Goal: Information Seeking & Learning: Find specific fact

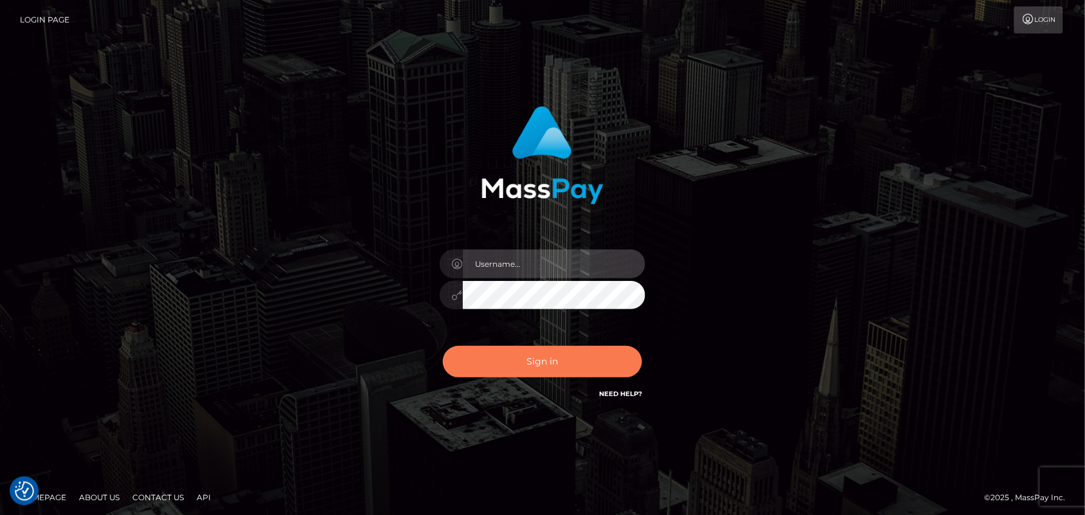
type input "[DOMAIN_NAME]"
click at [537, 355] on button "Sign in" at bounding box center [542, 361] width 199 height 31
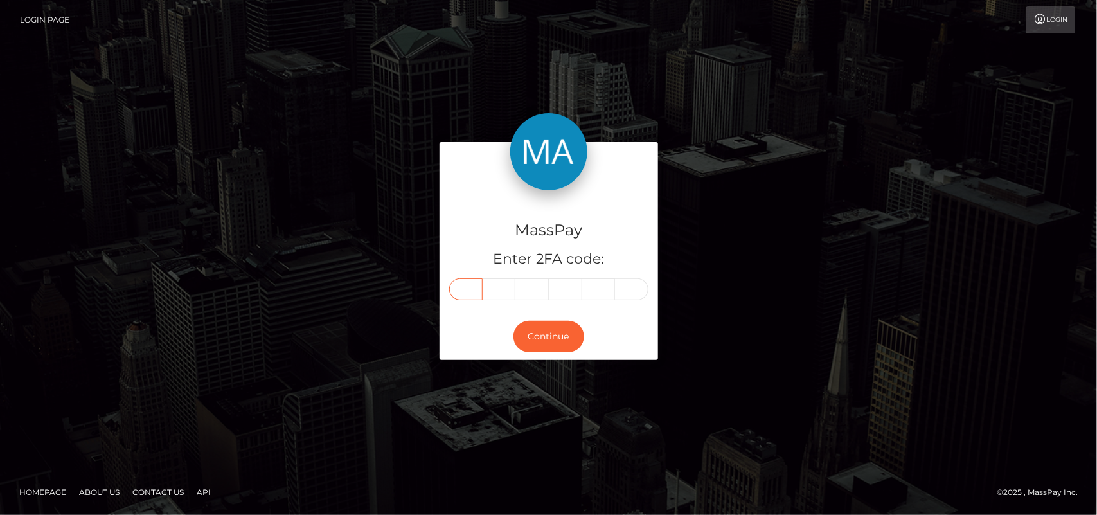
click at [470, 283] on input "text" at bounding box center [465, 289] width 33 height 22
type input "5"
type input "6"
type input "2"
type input "5"
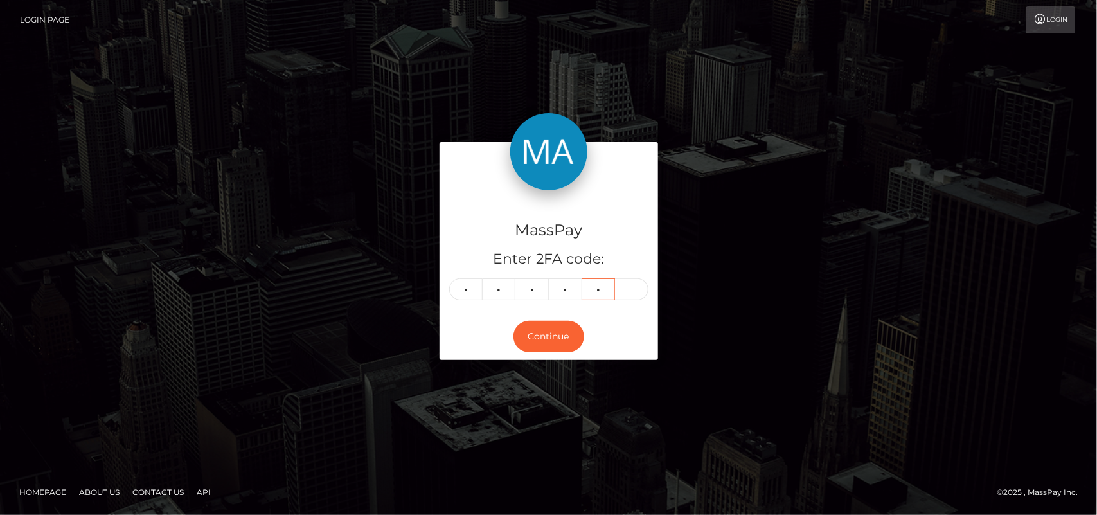
type input "0"
type input "8"
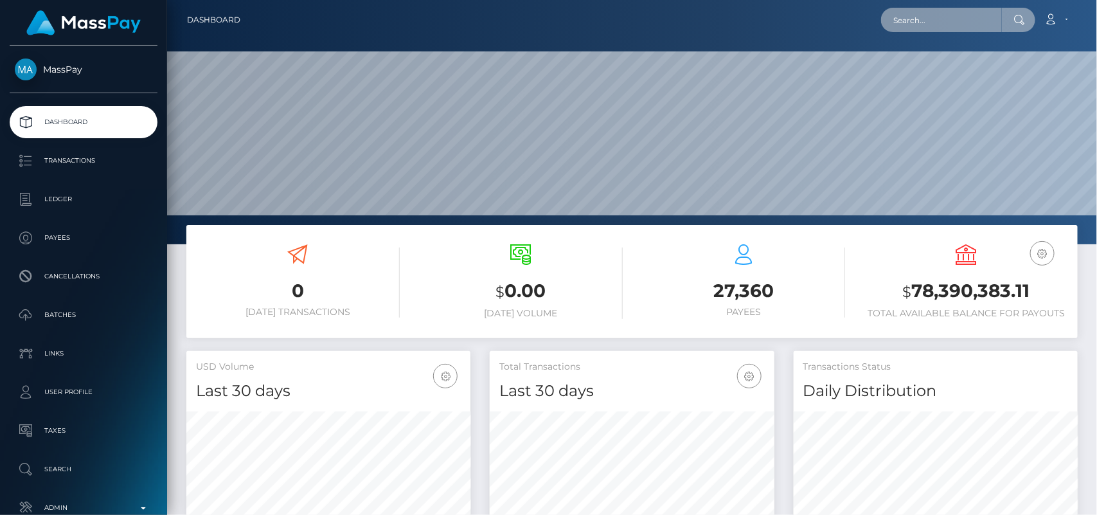
click at [912, 17] on input "text" at bounding box center [941, 20] width 121 height 24
paste input "madamesmeralda2@gmail.com"
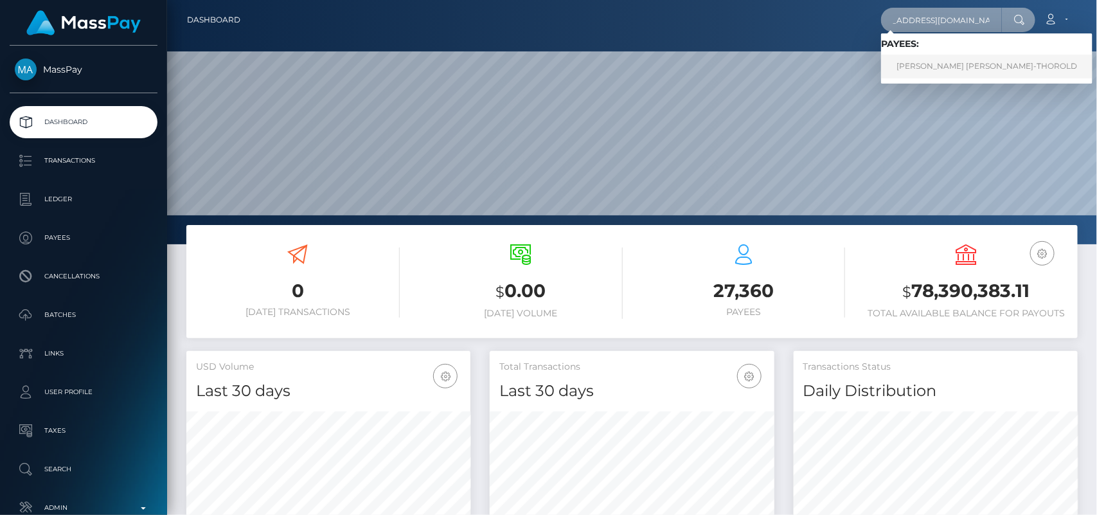
type input "madamesmeralda2@gmail.com"
click at [930, 67] on link "EMMA CHARLOTTE GRANT-THOROLD" at bounding box center [986, 67] width 211 height 24
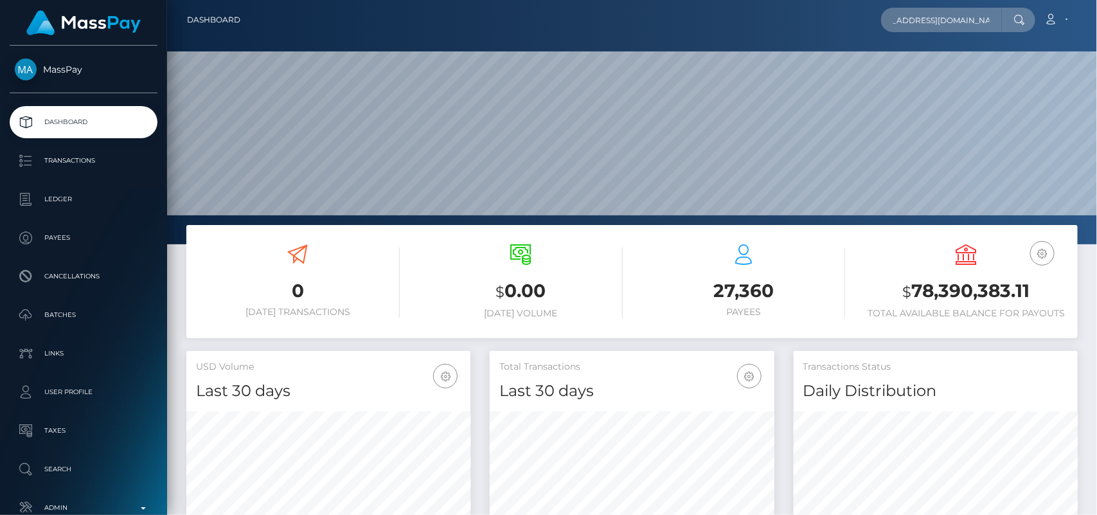
scroll to position [0, 0]
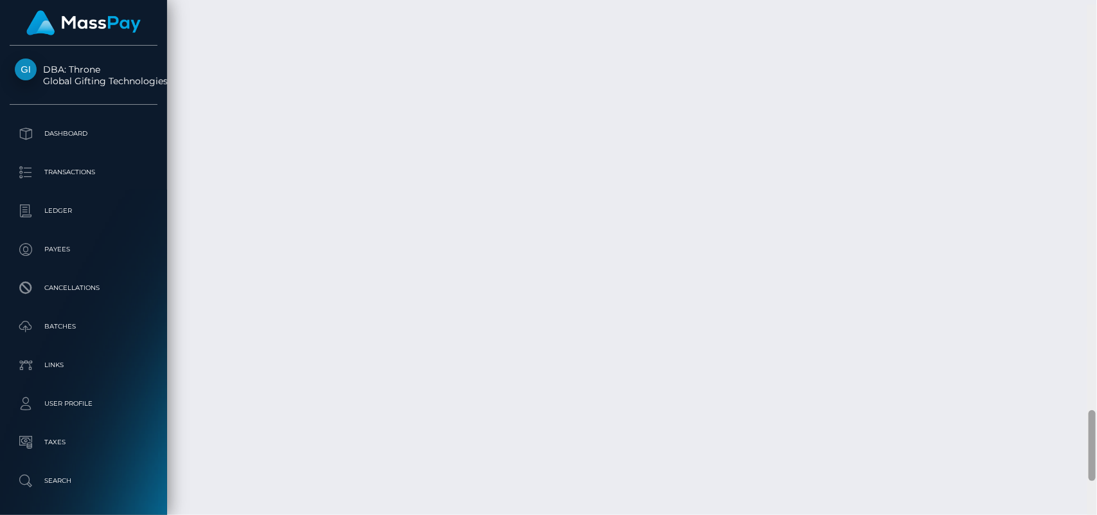
scroll to position [2959, 0]
drag, startPoint x: 1094, startPoint y: 62, endPoint x: 1096, endPoint y: 468, distance: 405.5
click at [1096, 468] on div at bounding box center [1092, 257] width 10 height 515
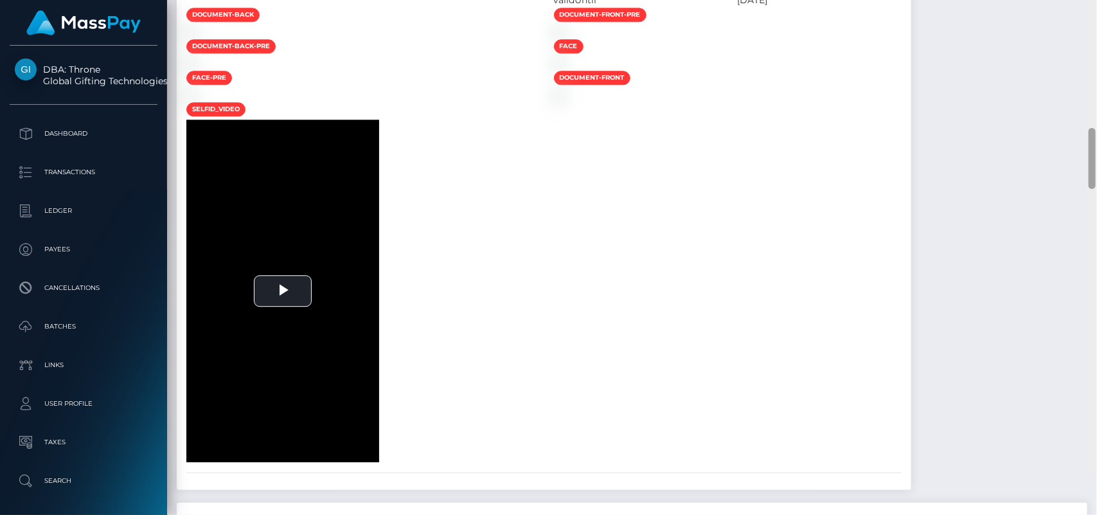
scroll to position [1552, 0]
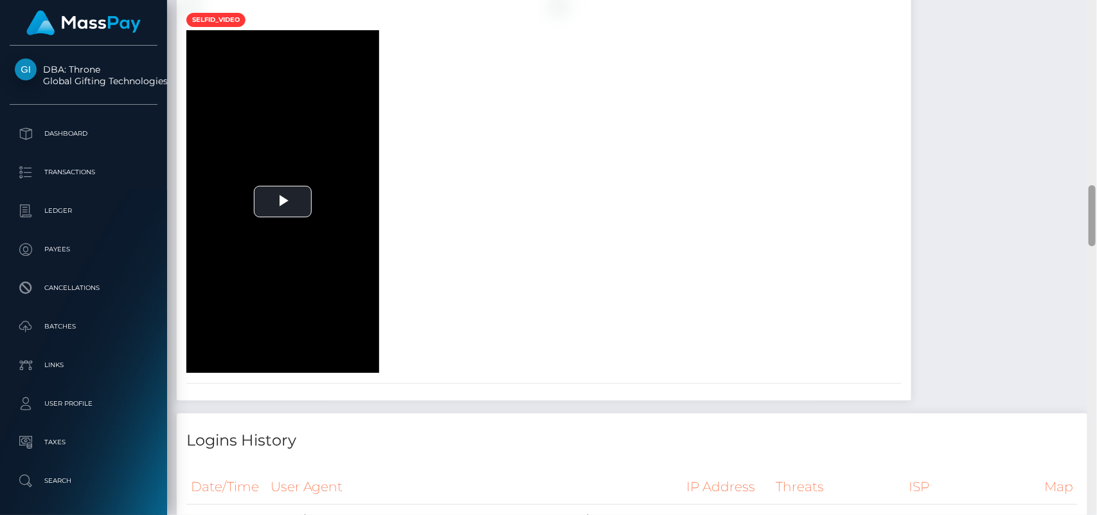
drag, startPoint x: 1091, startPoint y: 413, endPoint x: 1062, endPoint y: 219, distance: 195.7
click at [1062, 219] on div "Customer Profile Loading... Loading..." at bounding box center [632, 257] width 930 height 515
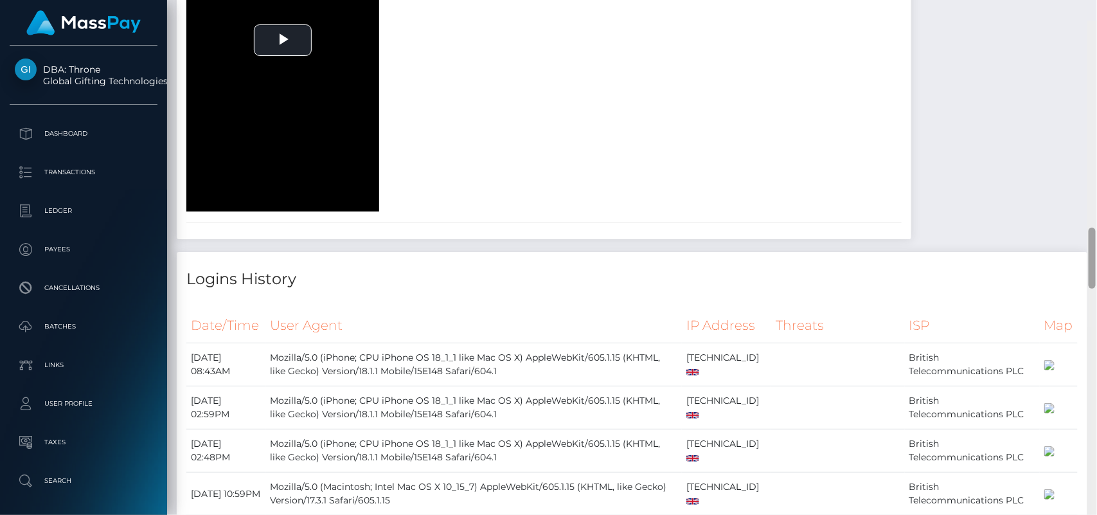
scroll to position [1745, 0]
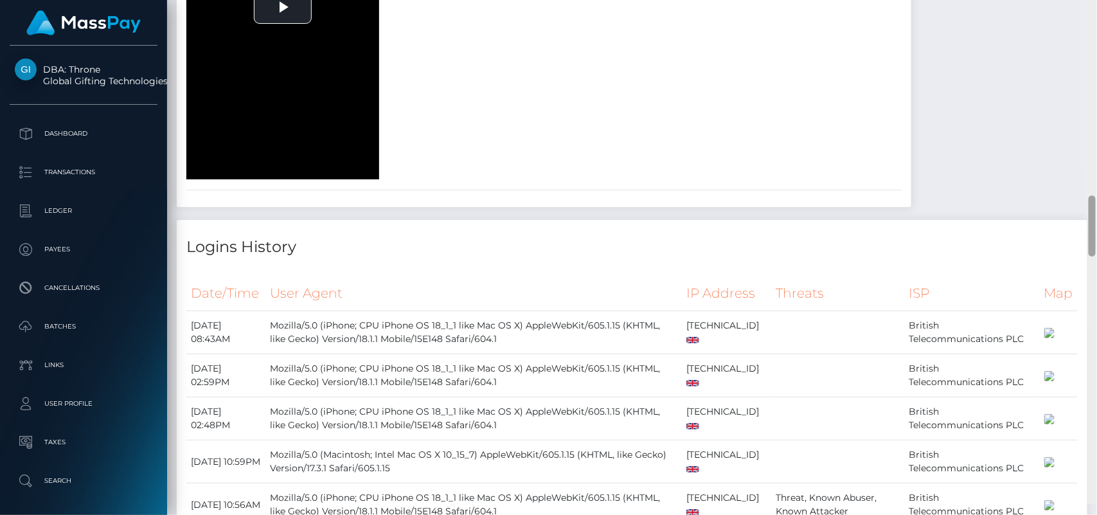
drag, startPoint x: 1090, startPoint y: 187, endPoint x: 1092, endPoint y: 210, distance: 23.2
click at [1092, 210] on div at bounding box center [1092, 225] width 7 height 61
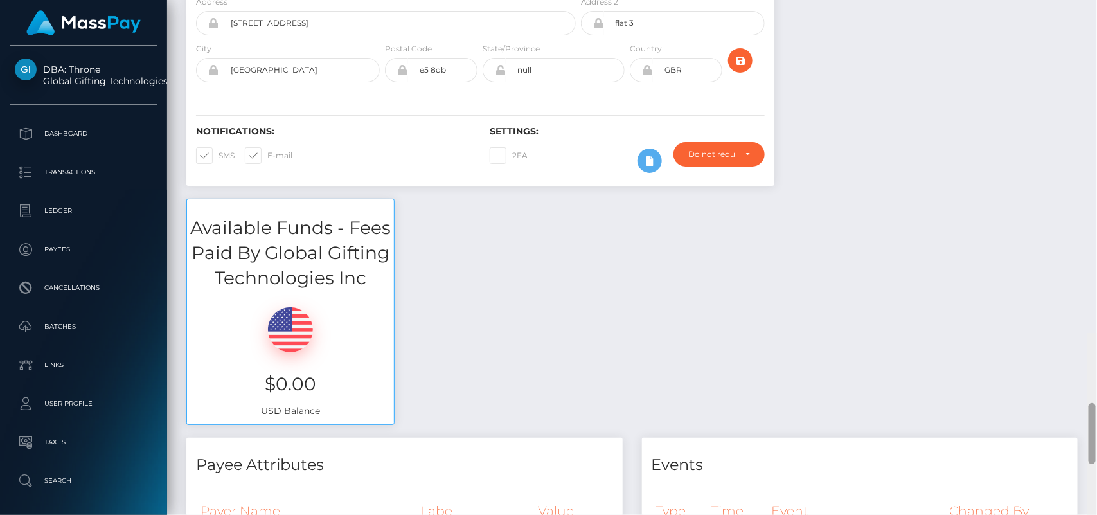
scroll to position [0, 0]
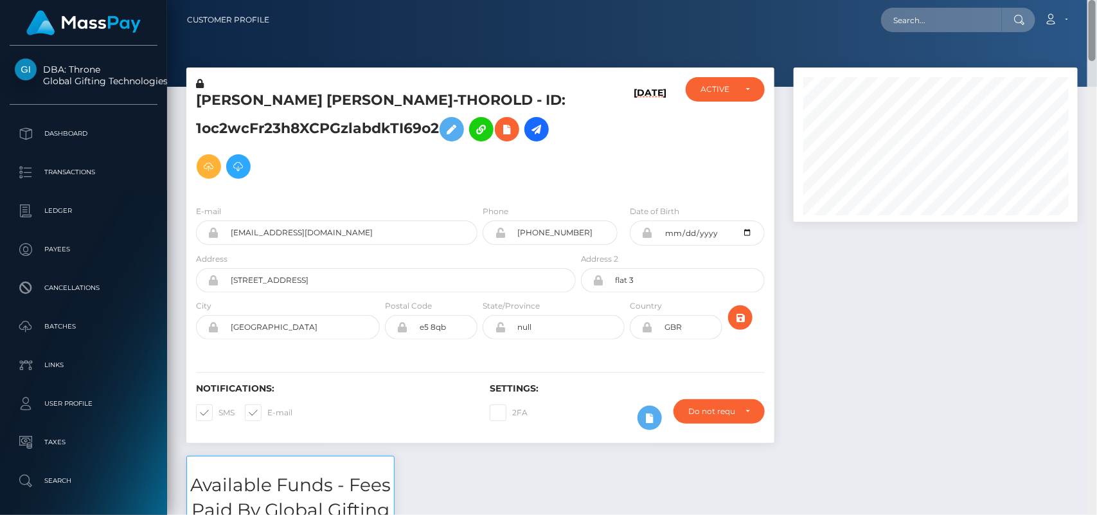
drag, startPoint x: 1096, startPoint y: 218, endPoint x: 1062, endPoint y: -16, distance: 237.0
click at [1062, 0] on html "DBA: Throne Global Gifting Technologies Inc Dashboard Transactions Ledger Payee…" at bounding box center [548, 257] width 1097 height 515
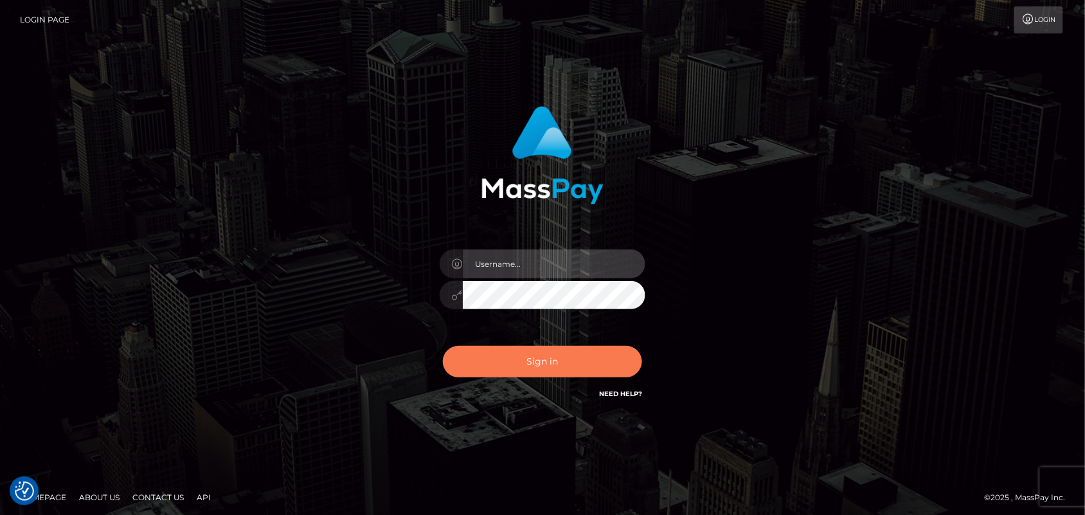
type input "[DOMAIN_NAME]"
click at [544, 357] on button "Sign in" at bounding box center [542, 361] width 199 height 31
type input "[DOMAIN_NAME]"
click at [533, 358] on button "Sign in" at bounding box center [542, 361] width 199 height 31
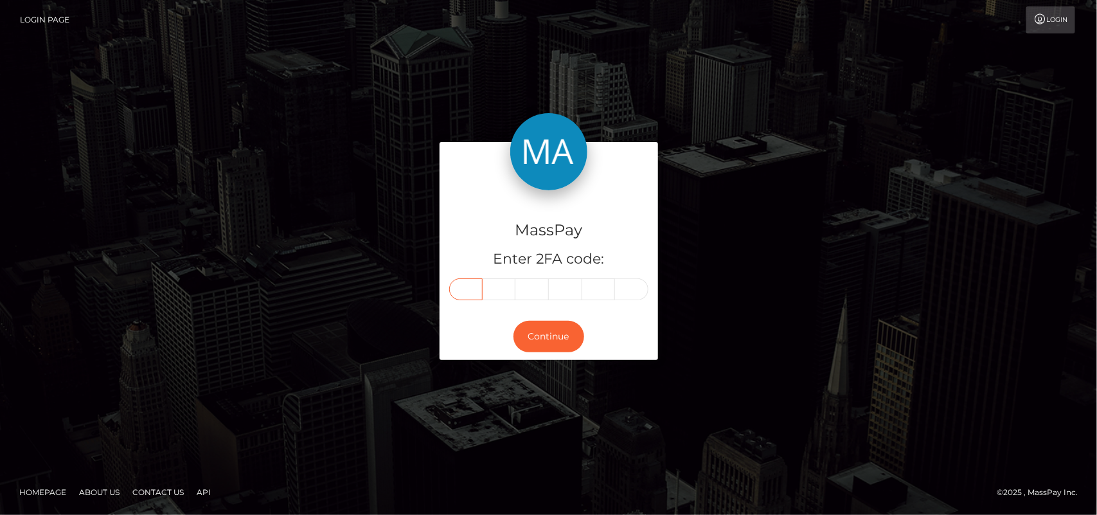
click at [464, 283] on input "text" at bounding box center [465, 289] width 33 height 22
type input "3"
type input "6"
type input "9"
type input "5"
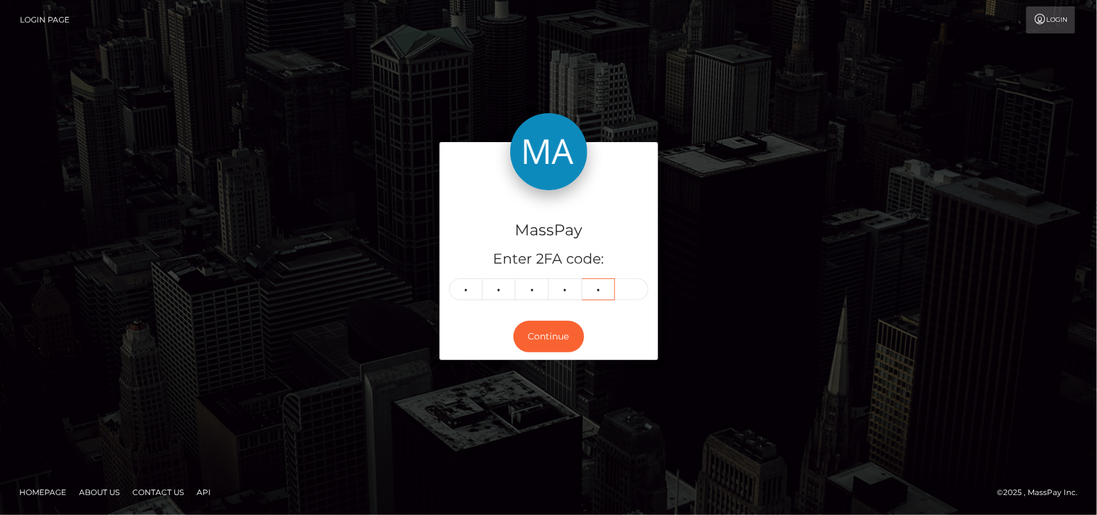
type input "5"
type input "4"
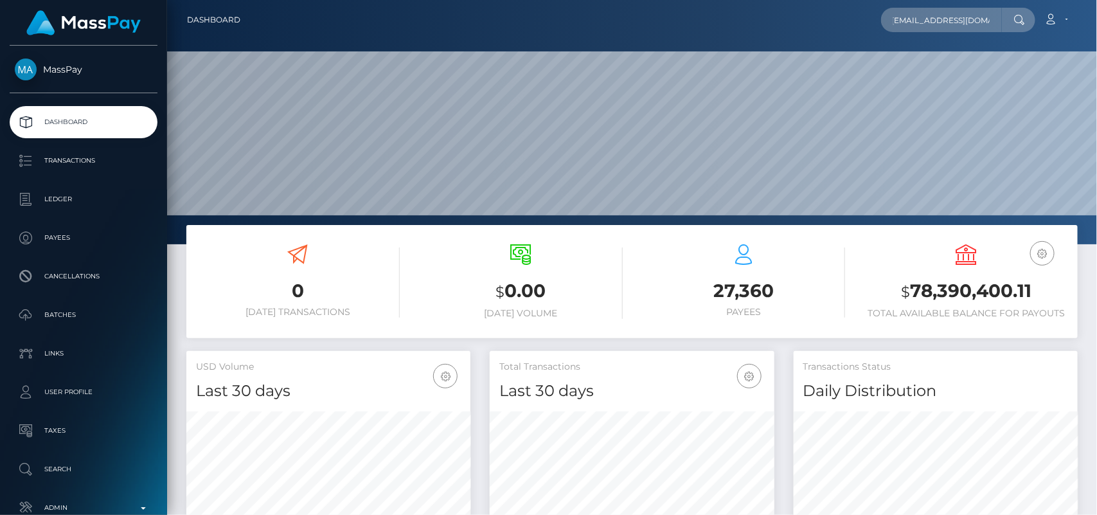
scroll to position [227, 284]
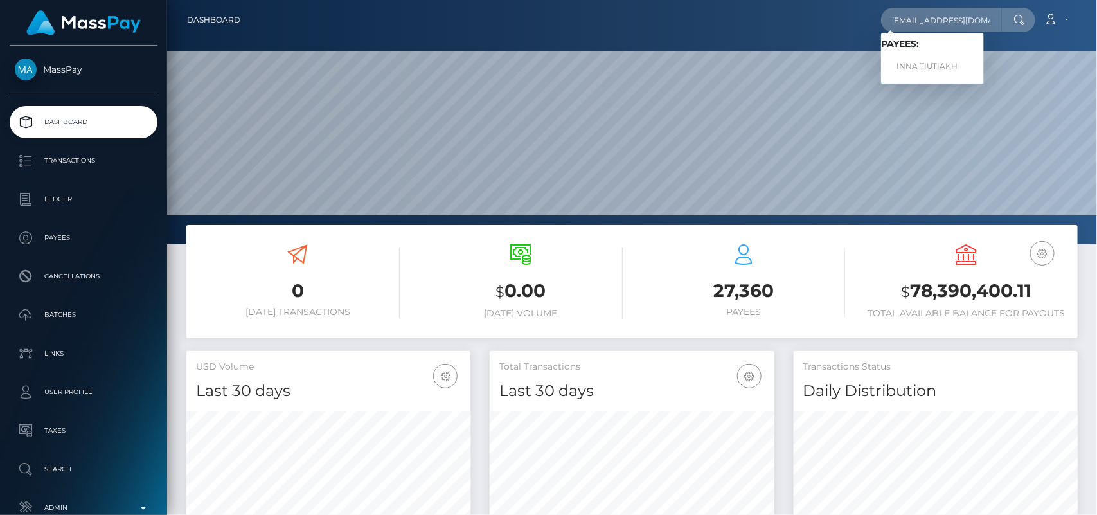
type input "[EMAIL_ADDRESS][DOMAIN_NAME]"
click at [936, 62] on link "INNA TIUTIAKH" at bounding box center [932, 67] width 103 height 24
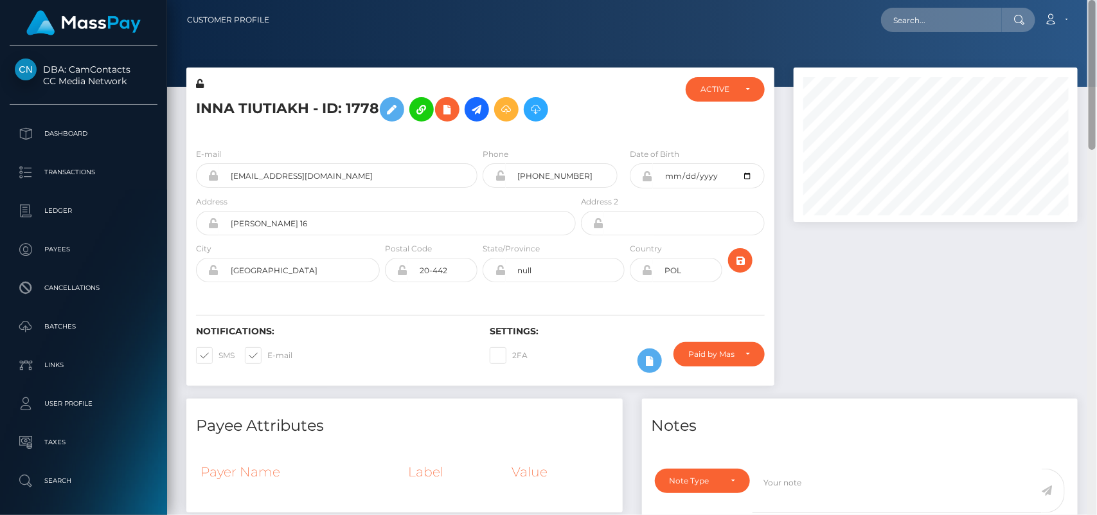
click at [997, 78] on div "Customer Profile Loading... Loading..." at bounding box center [632, 257] width 930 height 515
drag, startPoint x: 1093, startPoint y: 46, endPoint x: 1071, endPoint y: 16, distance: 36.8
click at [1071, 16] on div "Customer Profile Loading... Loading..." at bounding box center [632, 257] width 930 height 515
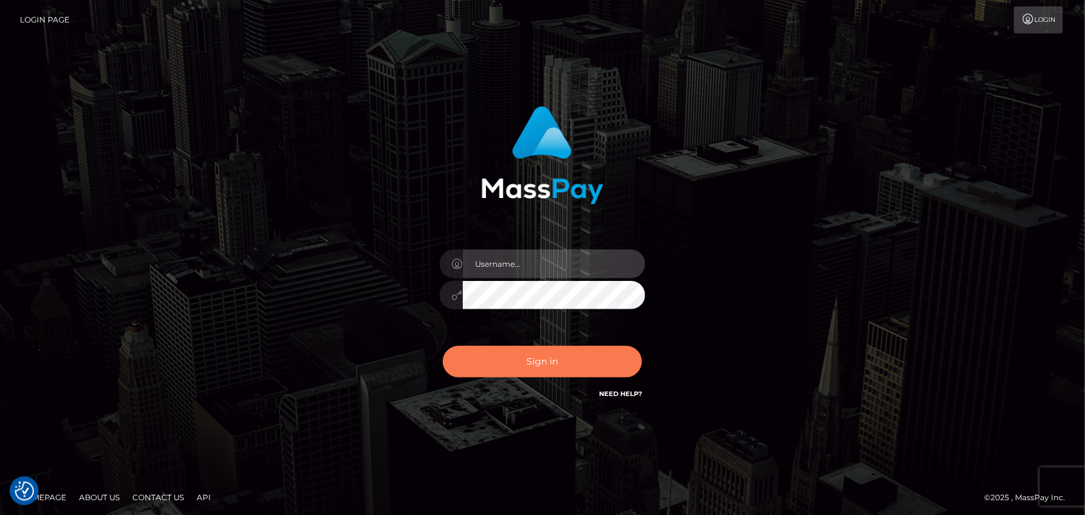
type input "Pk.es"
click at [546, 360] on button "Sign in" at bounding box center [542, 361] width 199 height 31
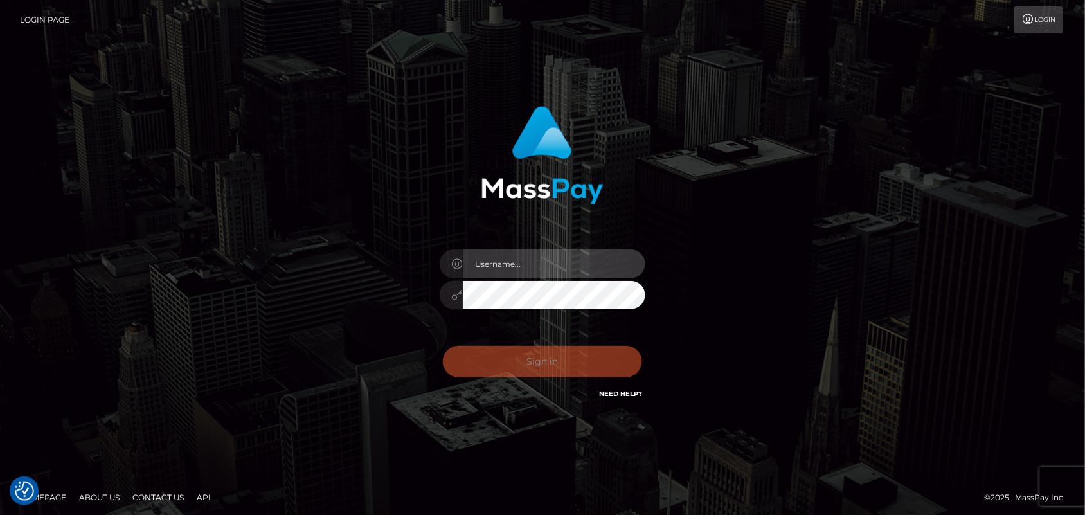
type input "[DOMAIN_NAME]"
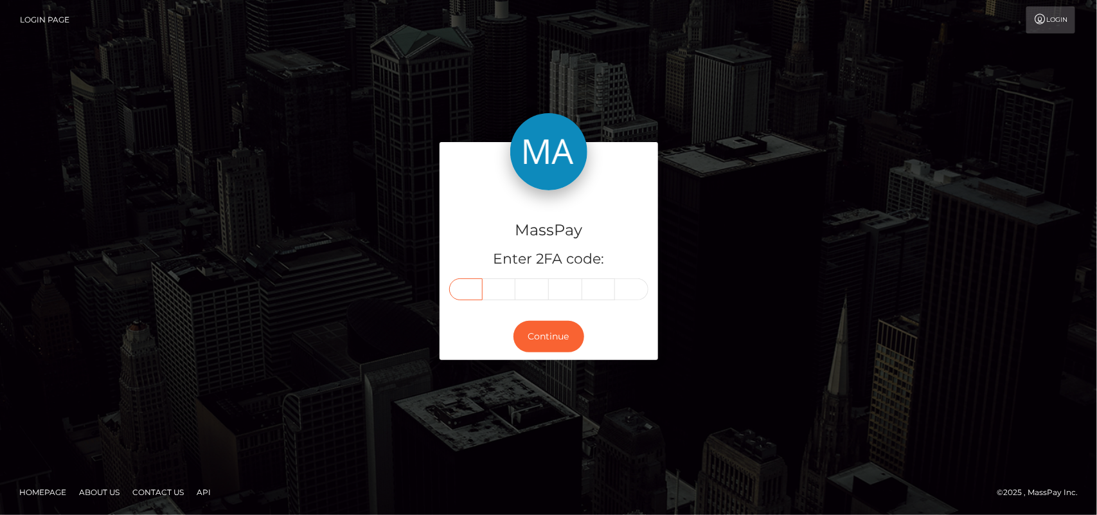
click at [465, 290] on input "text" at bounding box center [465, 289] width 33 height 22
type input "3"
type input "4"
type input "8"
type input "4"
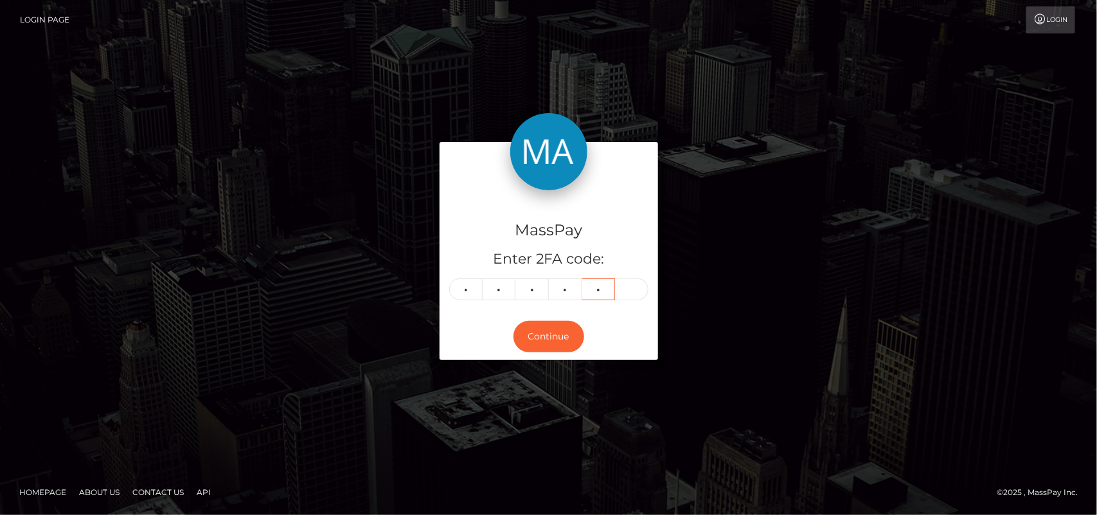
type input "7"
type input "6"
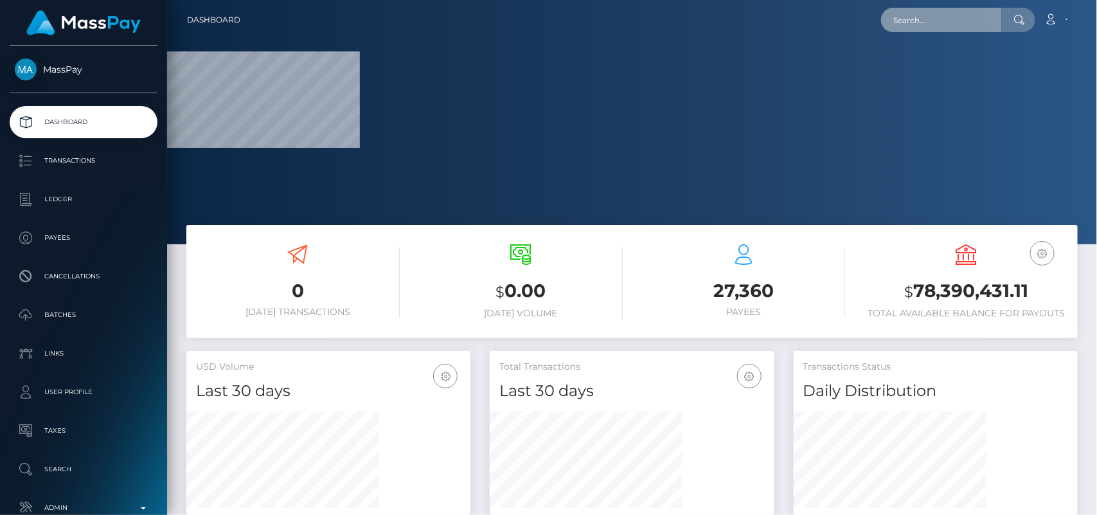
click at [932, 24] on input "text" at bounding box center [941, 20] width 121 height 24
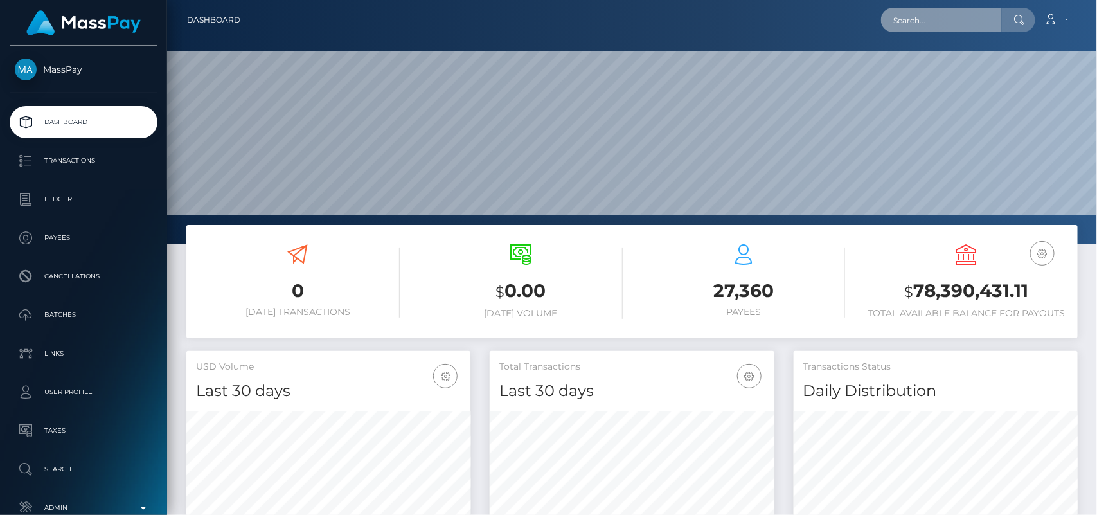
scroll to position [227, 284]
paste input "[EMAIL_ADDRESS][DOMAIN_NAME]"
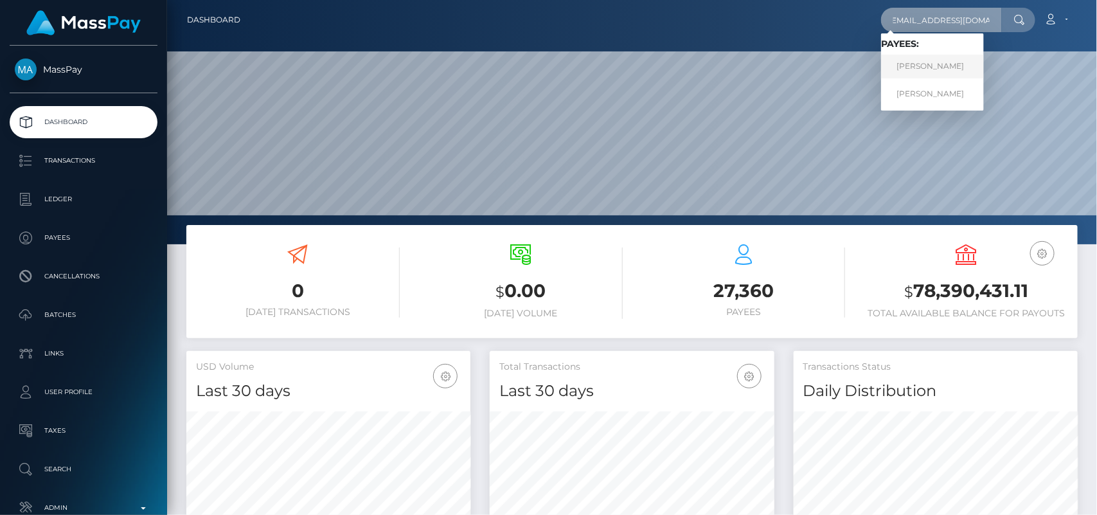
type input "[EMAIL_ADDRESS][DOMAIN_NAME]"
click at [929, 65] on link "[PERSON_NAME]" at bounding box center [932, 67] width 103 height 24
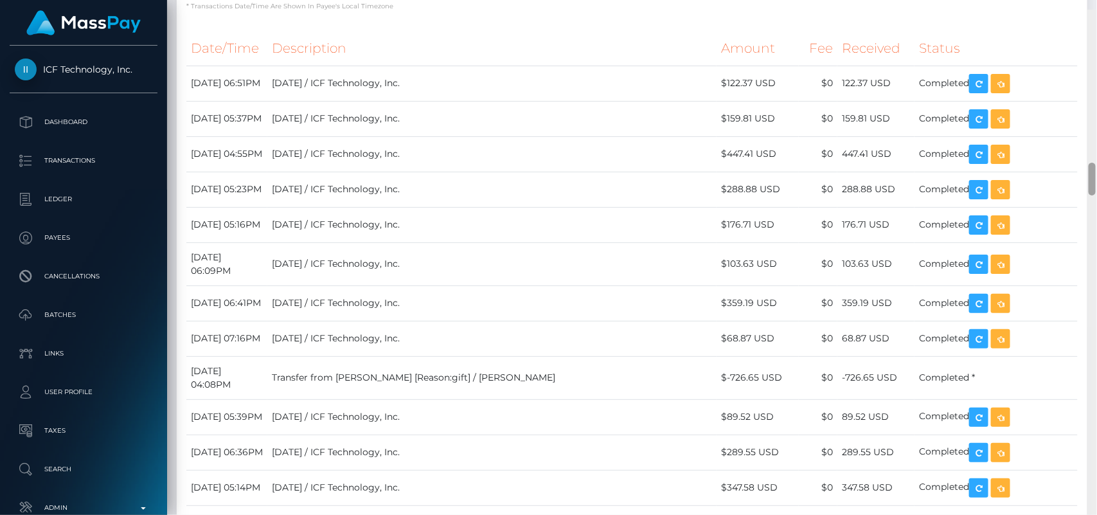
scroll to position [2391, 0]
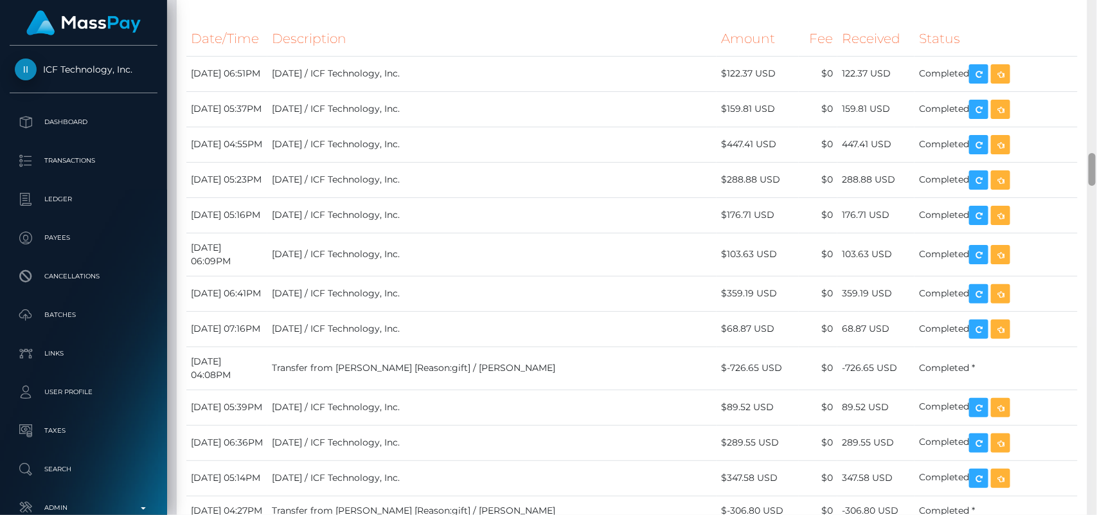
drag, startPoint x: 1096, startPoint y: 39, endPoint x: 1074, endPoint y: 175, distance: 137.9
click at [1074, 175] on div "Customer Profile Loading... Loading..." at bounding box center [632, 257] width 930 height 515
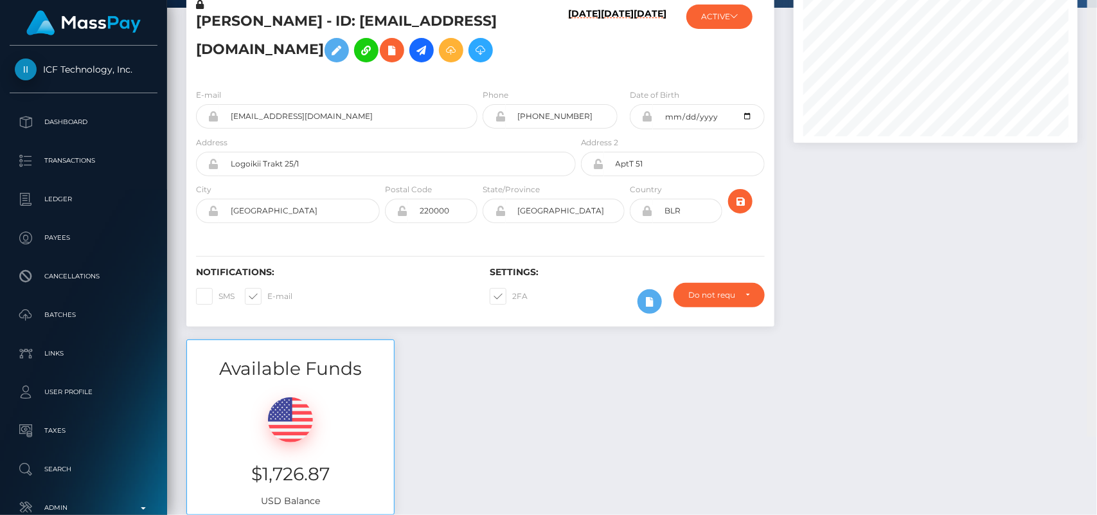
scroll to position [0, 0]
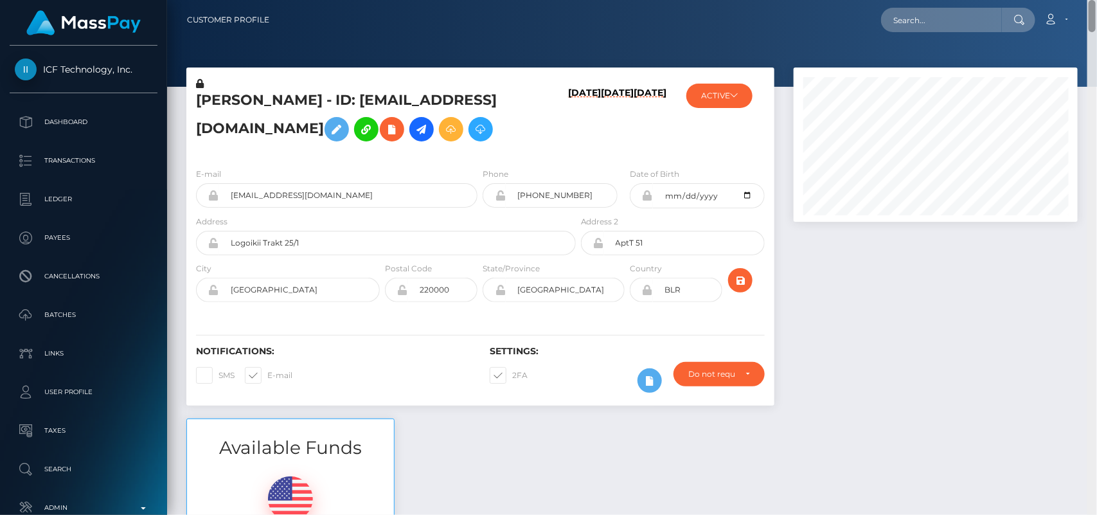
drag, startPoint x: 1093, startPoint y: 169, endPoint x: 1076, endPoint y: 2, distance: 167.9
click at [1076, 2] on div "Customer Profile Loading... Loading..." at bounding box center [632, 257] width 930 height 515
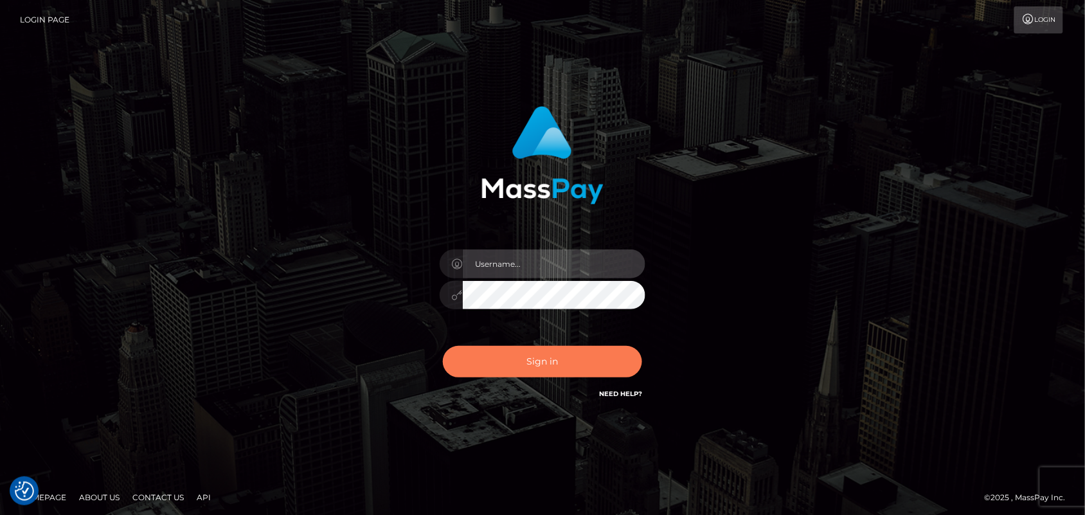
type input "[DOMAIN_NAME]"
click at [547, 364] on button "Sign in" at bounding box center [542, 361] width 199 height 31
type input "[DOMAIN_NAME]"
click at [541, 360] on button "Sign in" at bounding box center [542, 361] width 199 height 31
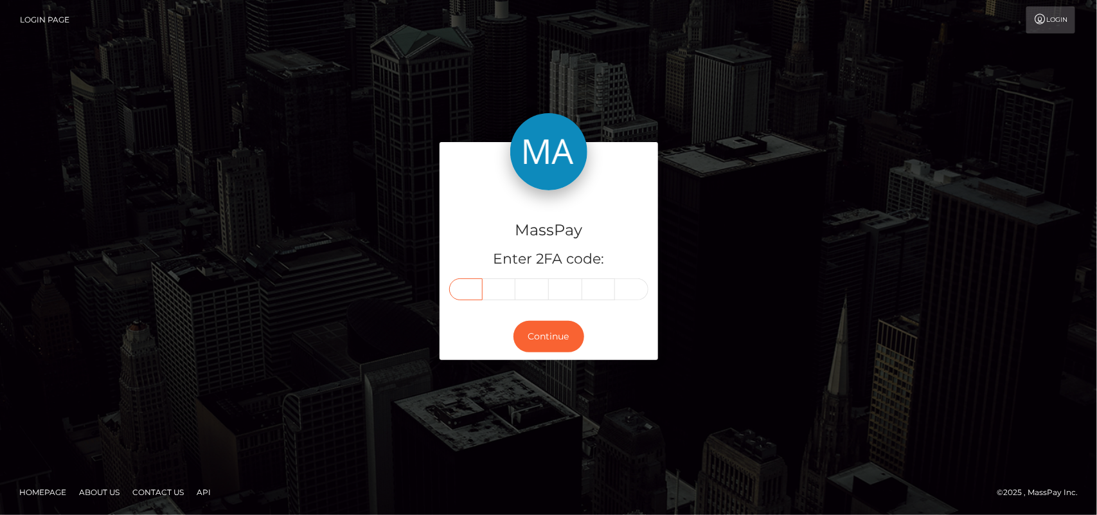
click at [464, 289] on input "text" at bounding box center [465, 289] width 33 height 22
type input "7"
type input "9"
type input "0"
type input "6"
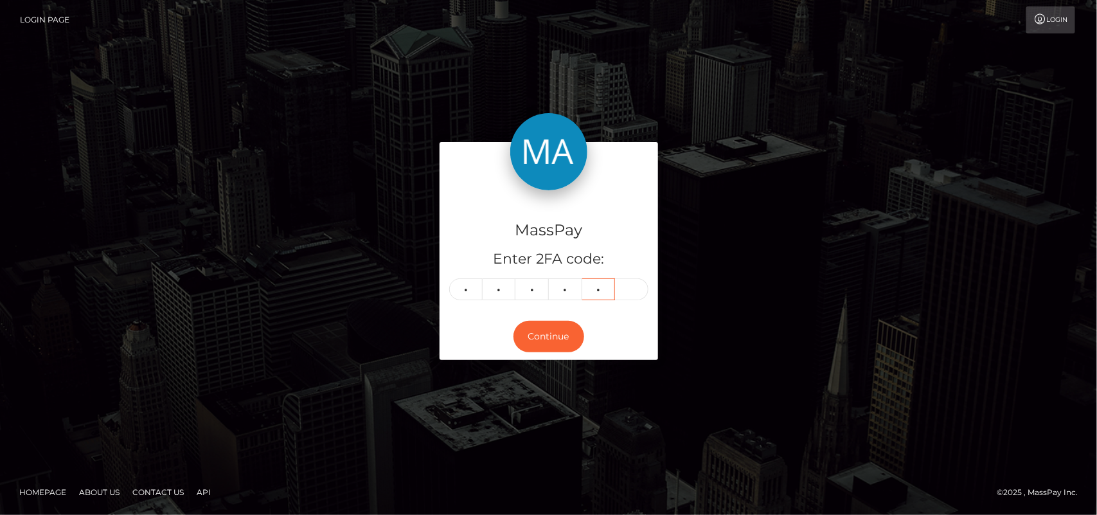
type input "8"
type input "7"
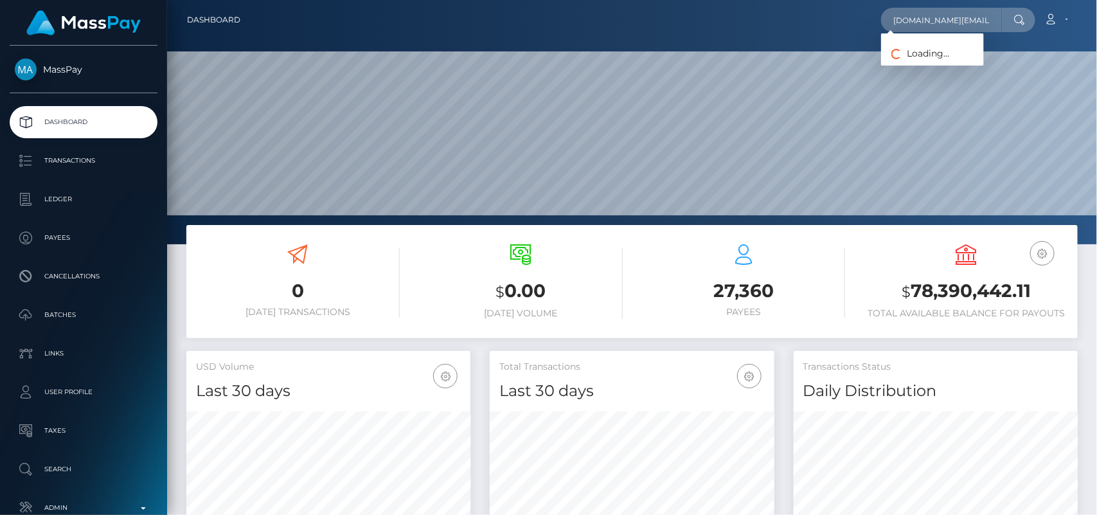
scroll to position [227, 284]
type input "[DOMAIN_NAME][EMAIL_ADDRESS][DOMAIN_NAME]"
click at [911, 67] on link "Aito987 MUA" at bounding box center [932, 67] width 103 height 24
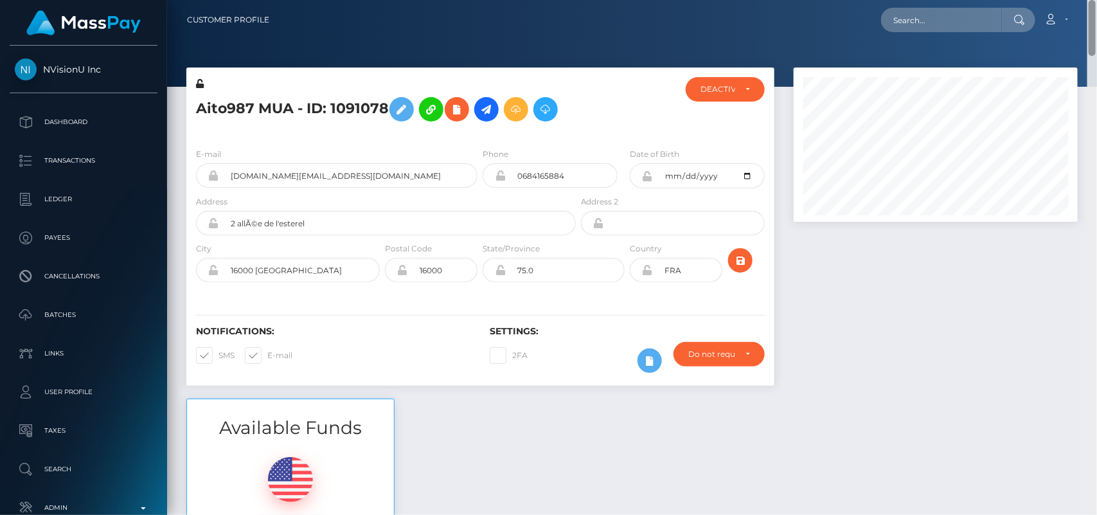
drag, startPoint x: 1092, startPoint y: 31, endPoint x: 1081, endPoint y: 6, distance: 26.8
click at [1081, 6] on div "Customer Profile Loading... Loading..." at bounding box center [632, 257] width 930 height 515
click at [919, 24] on input "text" at bounding box center [941, 20] width 121 height 24
paste input "[EMAIL_ADDRESS][DOMAIN_NAME]"
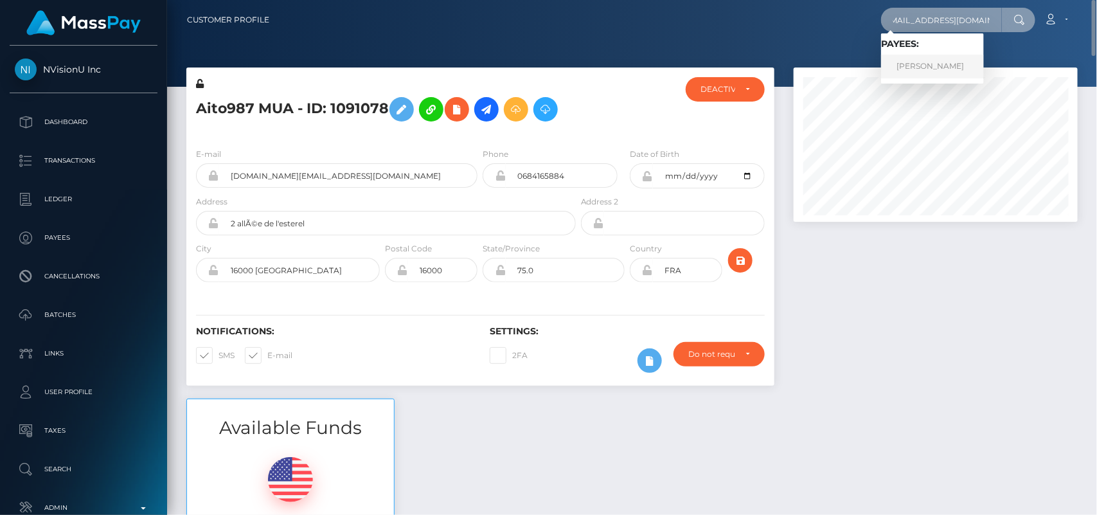
type input "[EMAIL_ADDRESS][DOMAIN_NAME]"
click at [914, 56] on link "OLENA TRESHNIUK" at bounding box center [932, 67] width 103 height 24
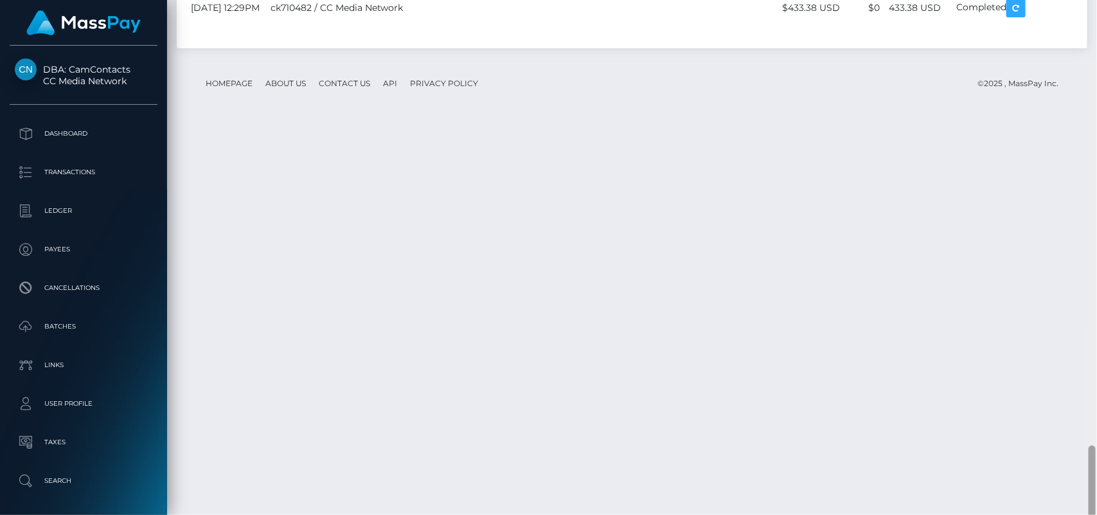
scroll to position [1713, 0]
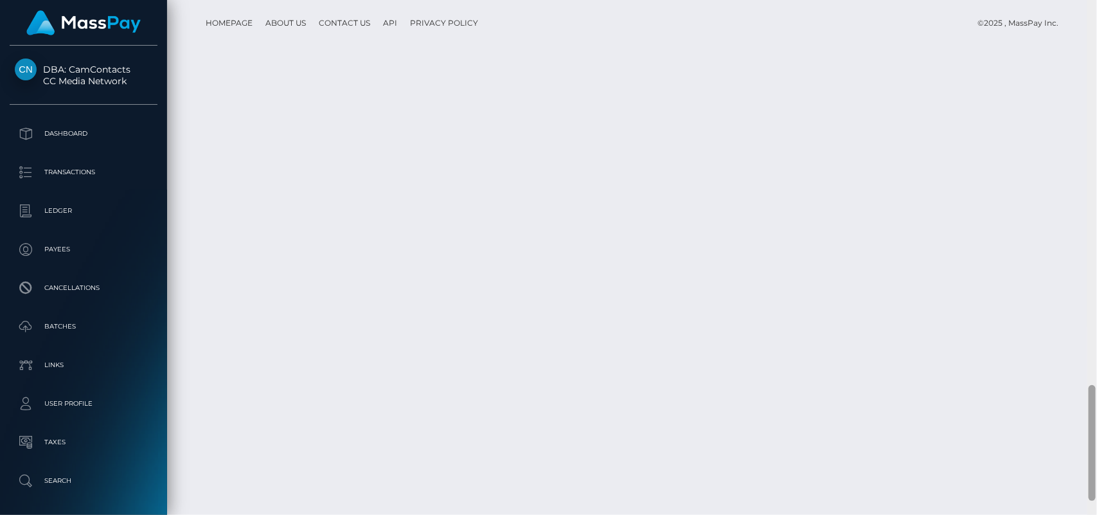
drag, startPoint x: 1090, startPoint y: 92, endPoint x: 1096, endPoint y: 477, distance: 385.0
click at [1096, 477] on div at bounding box center [1092, 257] width 10 height 515
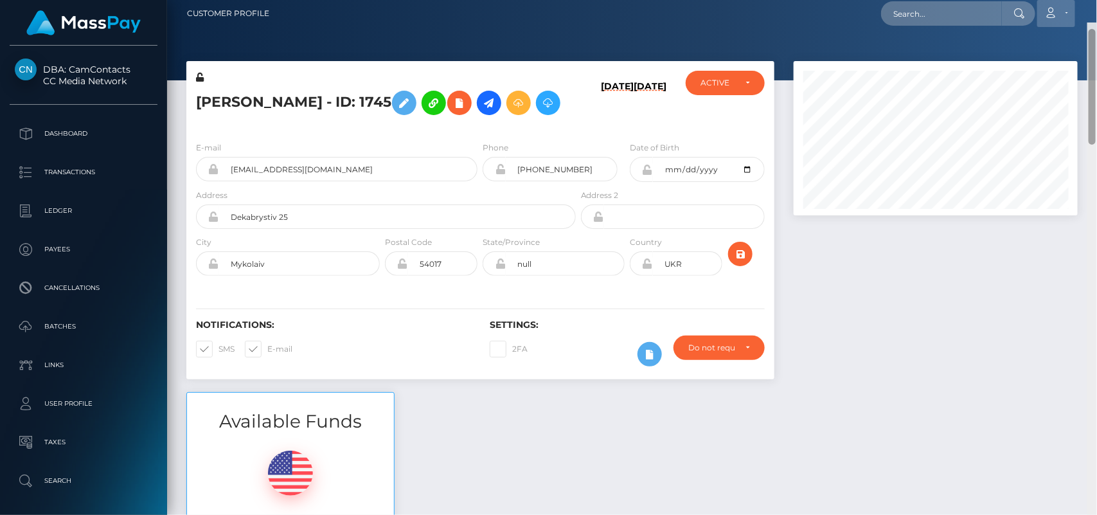
scroll to position [0, 0]
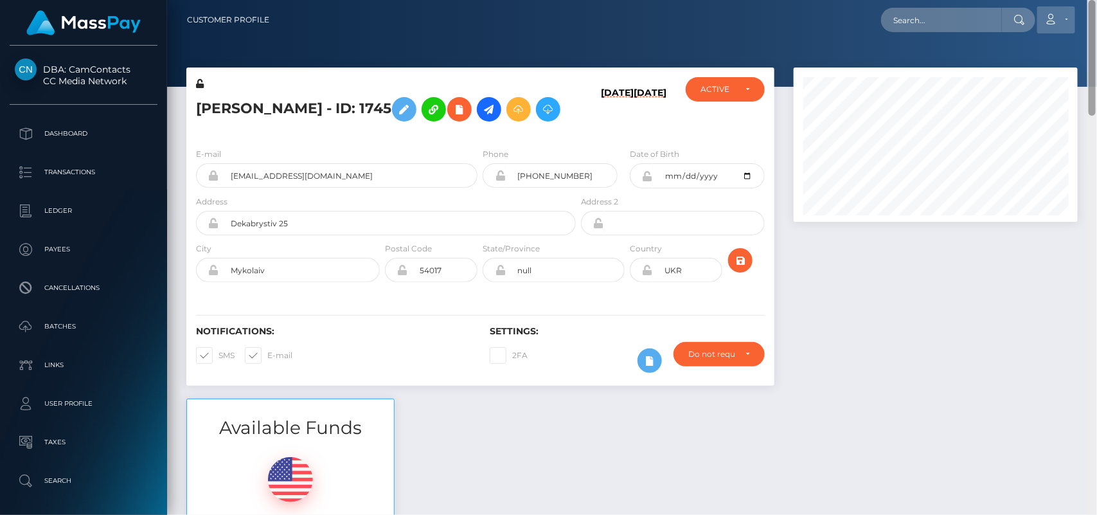
drag, startPoint x: 1091, startPoint y: 411, endPoint x: 1051, endPoint y: 17, distance: 396.0
click at [1051, 17] on div "Customer Profile Loading... Loading..." at bounding box center [632, 257] width 930 height 515
drag, startPoint x: 1092, startPoint y: 68, endPoint x: 981, endPoint y: -70, distance: 177.7
click at [981, 0] on html "DBA: CamContacts CC Media Network Dashboard Transactions Ledger Links" at bounding box center [548, 257] width 1097 height 515
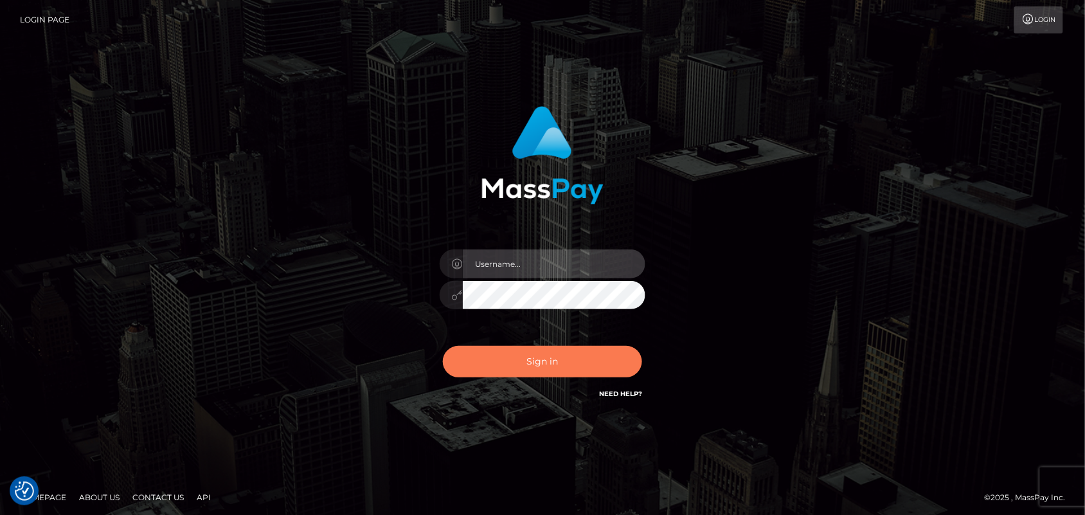
type input "[DOMAIN_NAME]"
click at [569, 361] on button "Sign in" at bounding box center [542, 361] width 199 height 31
type input "Pk.es"
click at [561, 369] on button "Sign in" at bounding box center [542, 361] width 199 height 31
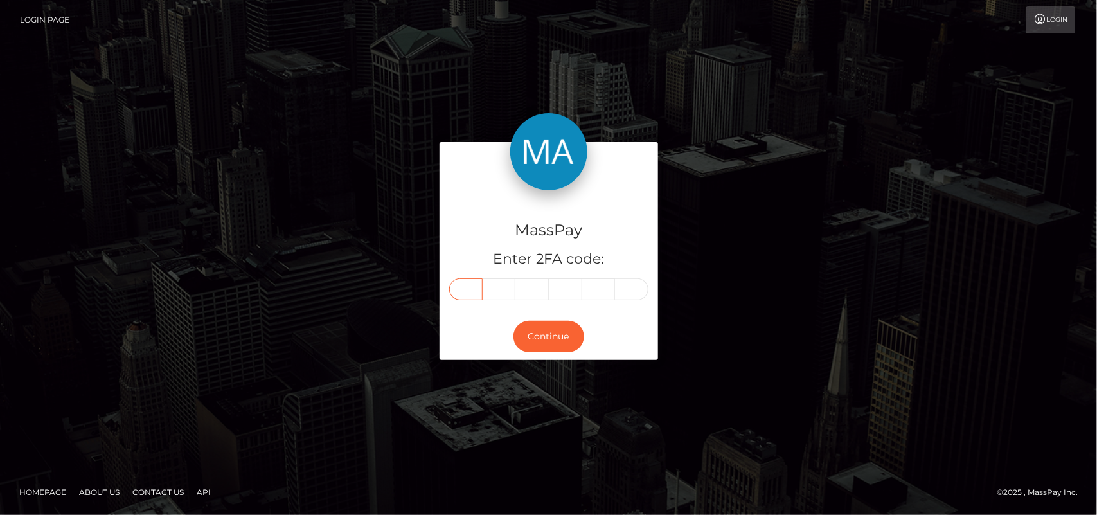
click at [472, 289] on input "text" at bounding box center [465, 289] width 33 height 22
type input "1"
type input "2"
type input "3"
type input "4"
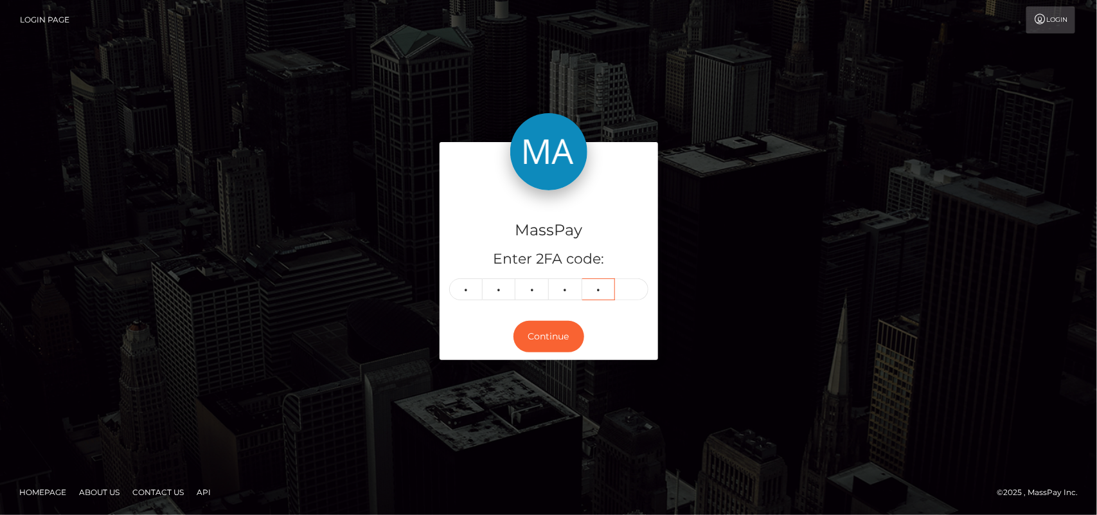
type input "2"
type input "5"
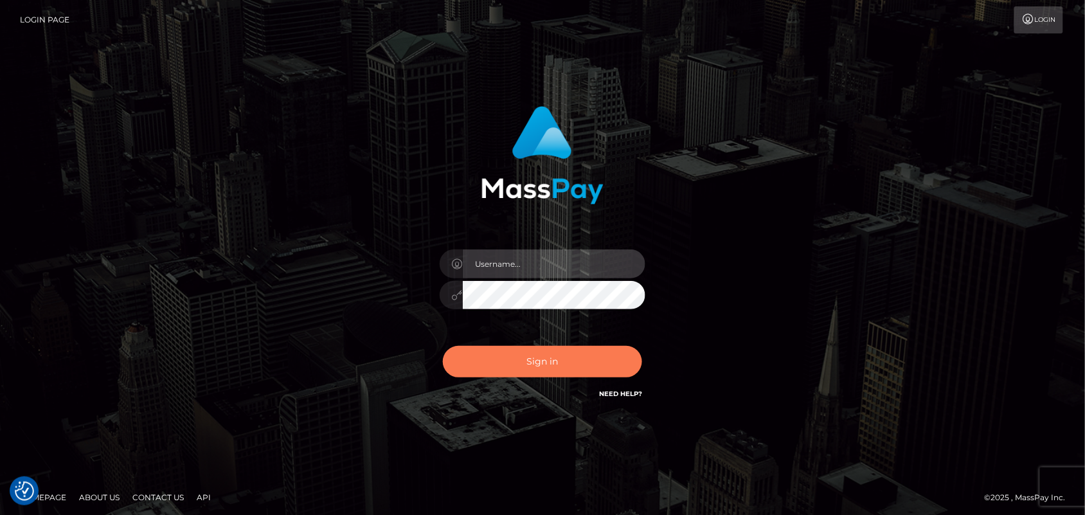
type input "Pk.es"
click at [555, 351] on button "Sign in" at bounding box center [542, 361] width 199 height 31
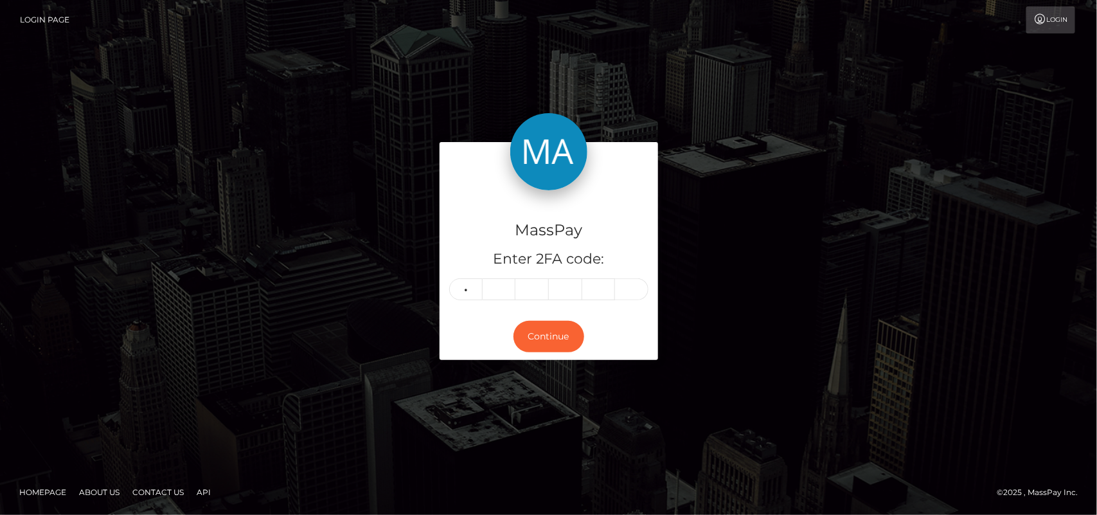
type input "1"
type input "2"
type input "3"
type input "4"
type input "2"
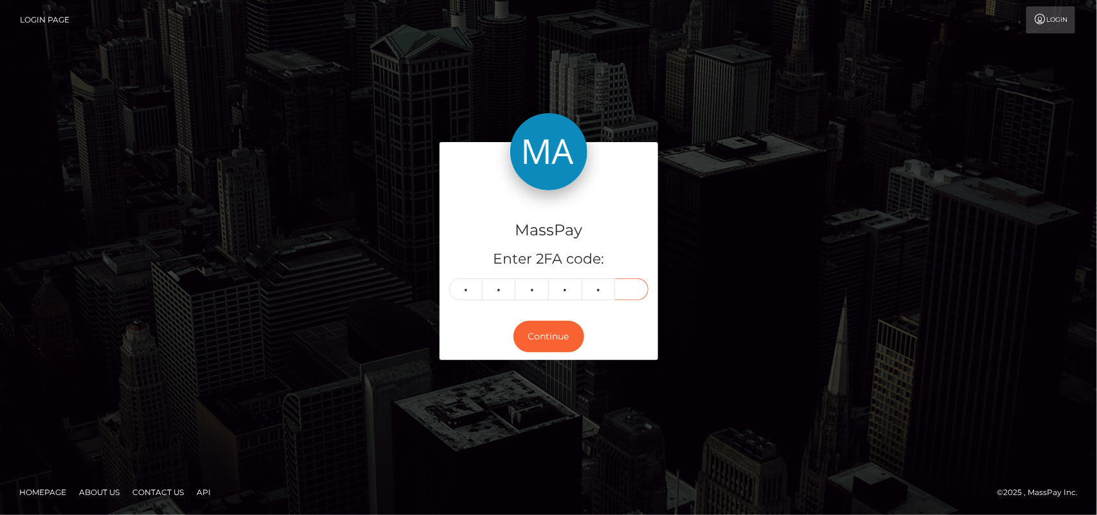
type input "5"
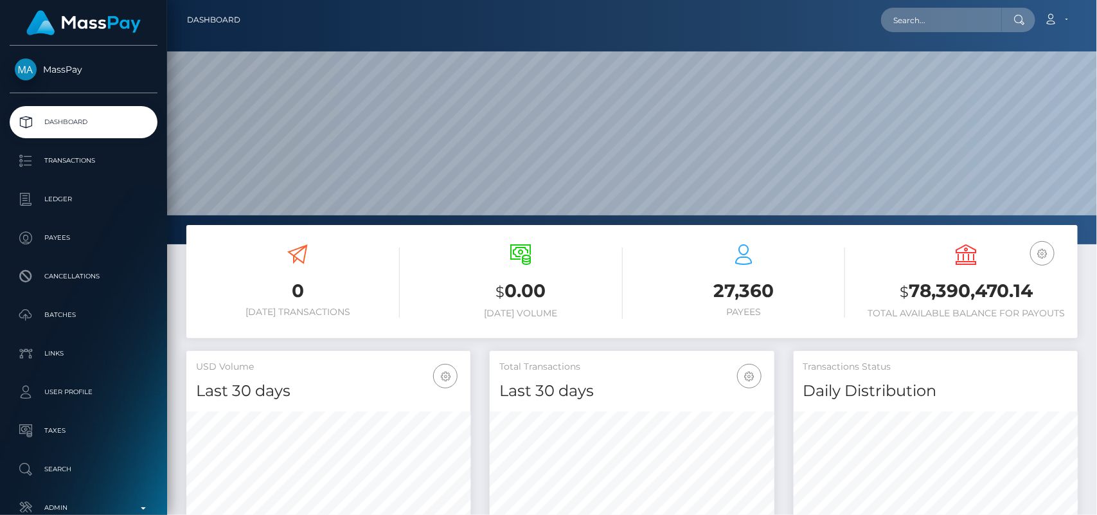
scroll to position [227, 284]
click at [929, 27] on input "text" at bounding box center [941, 20] width 121 height 24
paste input "[EMAIL_ADDRESS][DOMAIN_NAME]"
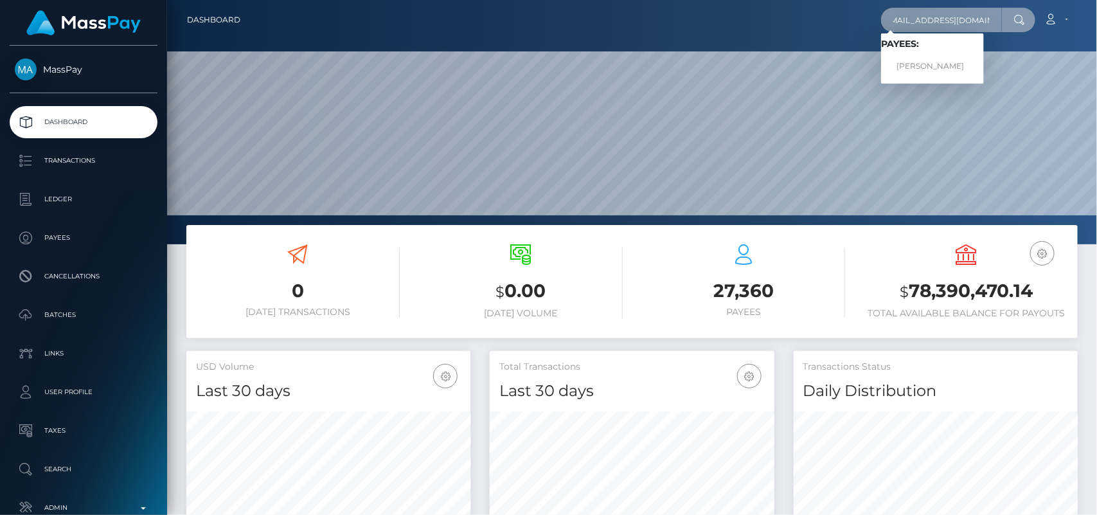
type input "[EMAIL_ADDRESS][DOMAIN_NAME]"
click at [925, 69] on link "[PERSON_NAME]" at bounding box center [932, 67] width 103 height 24
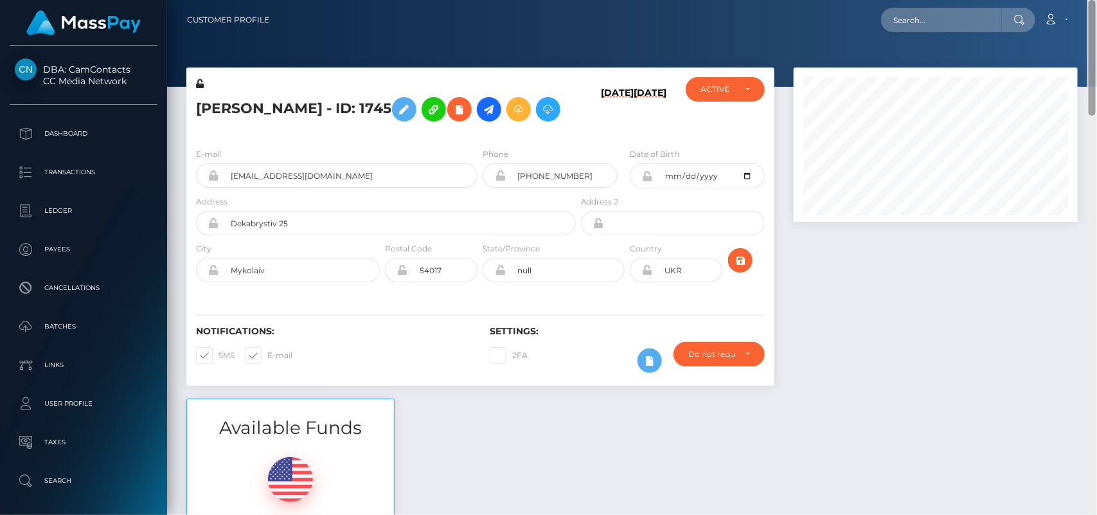
drag, startPoint x: 1092, startPoint y: 98, endPoint x: 1076, endPoint y: 31, distance: 69.4
click at [1076, 31] on div "Customer Profile Loading... Loading..." at bounding box center [632, 257] width 930 height 515
click at [497, 109] on icon at bounding box center [488, 110] width 15 height 16
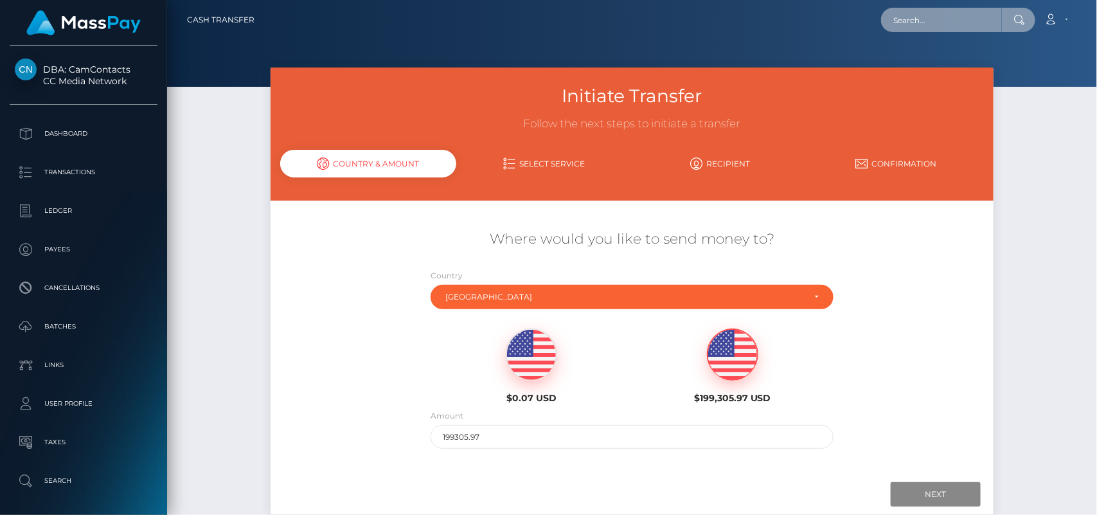
click at [918, 21] on input "text" at bounding box center [941, 20] width 121 height 24
paste input "[EMAIL_ADDRESS][DOMAIN_NAME]"
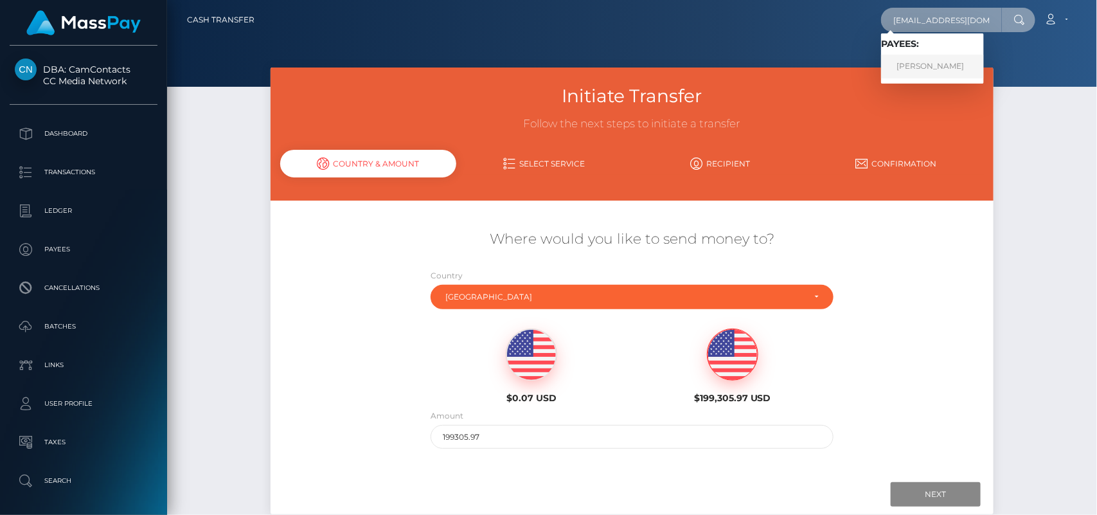
type input "[EMAIL_ADDRESS][DOMAIN_NAME]"
click at [919, 69] on link "EVA BROOKS BOWMAN" at bounding box center [932, 67] width 103 height 24
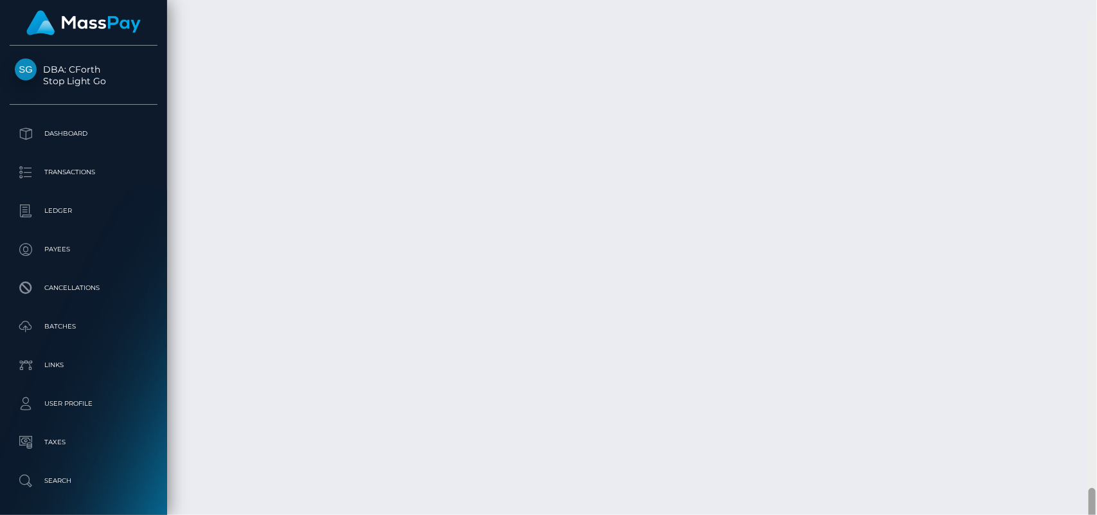
scroll to position [7477, 0]
drag, startPoint x: 1093, startPoint y: 30, endPoint x: 1096, endPoint y: 512, distance: 481.3
click at [1096, 512] on div at bounding box center [1092, 257] width 10 height 515
drag, startPoint x: 1091, startPoint y: 484, endPoint x: 1094, endPoint y: 516, distance: 32.2
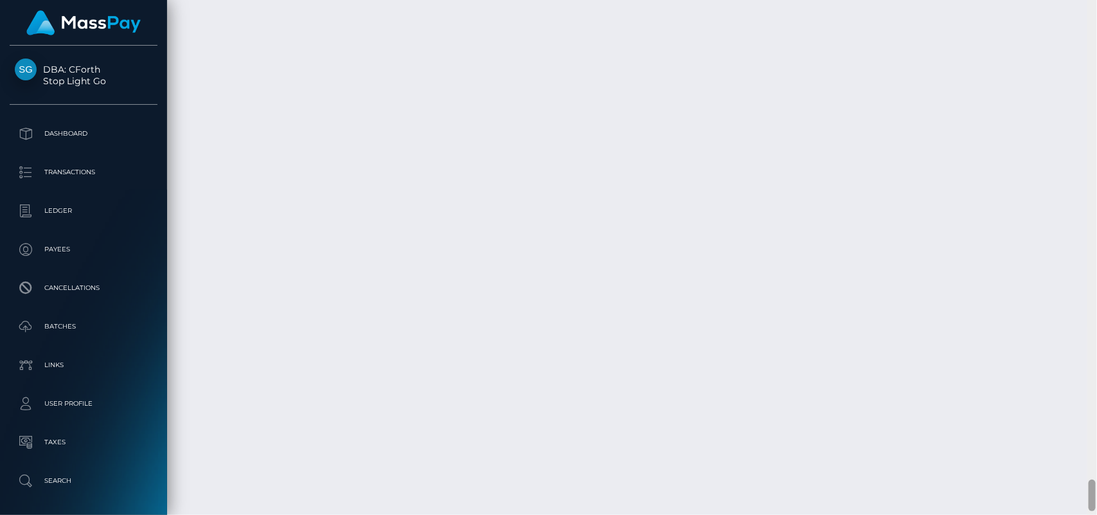
click at [1094, 514] on html "DBA: CForth Stop Light Go Dashboard Transactions Ledger Payees Links" at bounding box center [548, 257] width 1097 height 515
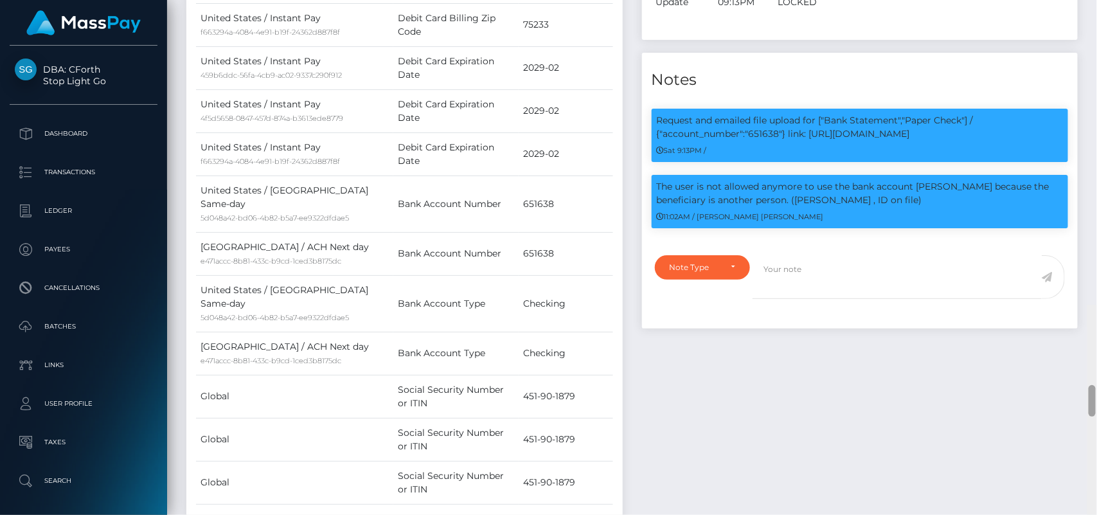
scroll to position [154, 284]
drag, startPoint x: 1091, startPoint y: 498, endPoint x: 1017, endPoint y: 76, distance: 428.7
click at [1017, 76] on div "Customer Profile Loading... Loading..." at bounding box center [632, 257] width 930 height 515
click at [824, 114] on p "Request and emailed file upload for ["Bank Statement","Paper Check"] / {"accoun…" at bounding box center [860, 127] width 407 height 27
drag, startPoint x: 771, startPoint y: 91, endPoint x: 932, endPoint y: 107, distance: 161.4
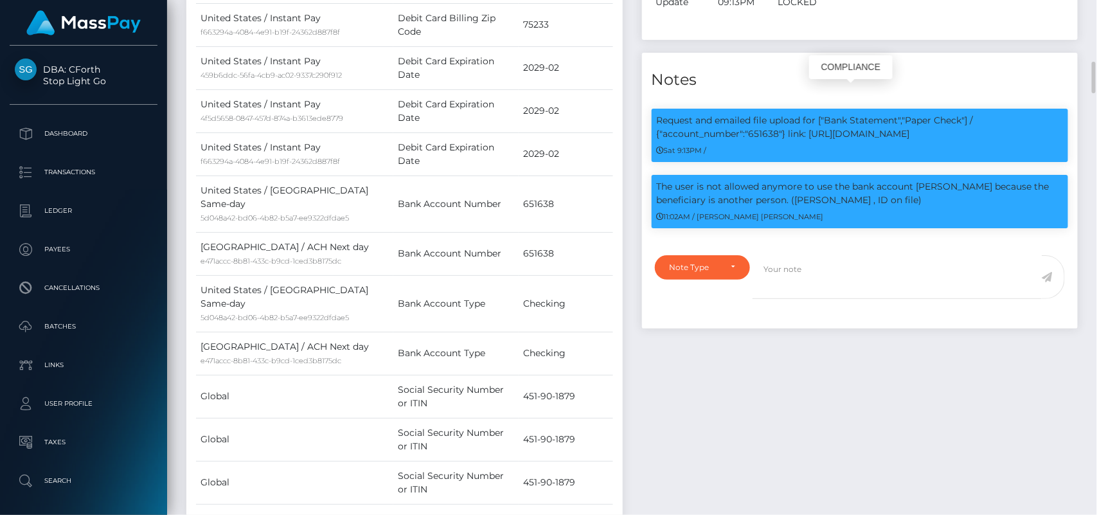
click at [932, 114] on p "Request and emailed file upload for ["Bank Statement","Paper Check"] / {"accoun…" at bounding box center [860, 127] width 407 height 27
copy p "upload for ["Bank Statement","Paper Check"] / {"account_number":"651638"} link:…"
click at [796, 374] on div "Events Type Time Event Changed By" at bounding box center [860, 111] width 456 height 1028
drag, startPoint x: 741, startPoint y: 315, endPoint x: 1022, endPoint y: 202, distance: 302.5
click at [1022, 202] on div "Events Type Time Event Changed By" at bounding box center [860, 111] width 456 height 1028
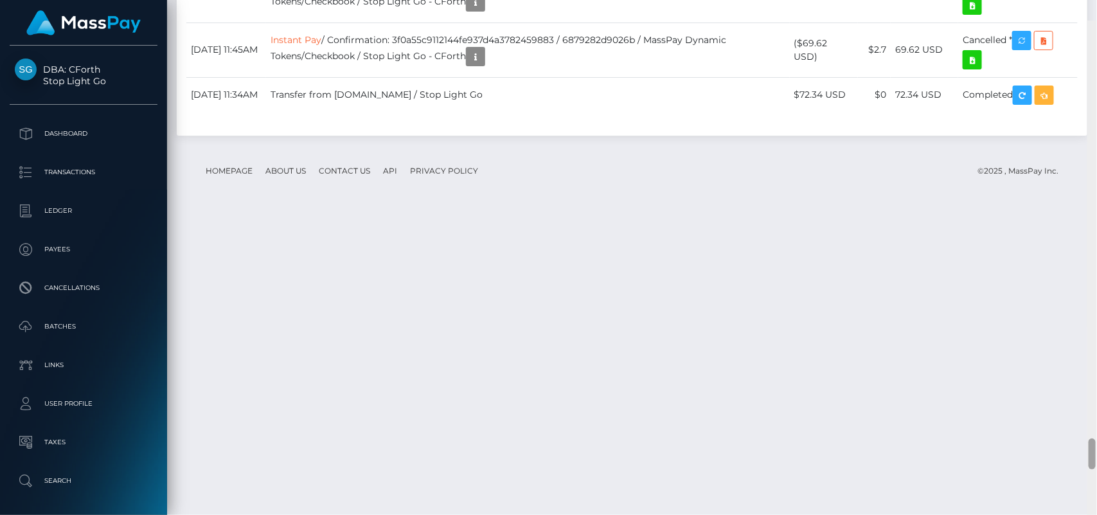
drag, startPoint x: 1092, startPoint y: 78, endPoint x: 1086, endPoint y: 436, distance: 358.0
click at [1086, 436] on div "Customer Profile Loading... Loading..." at bounding box center [632, 257] width 930 height 515
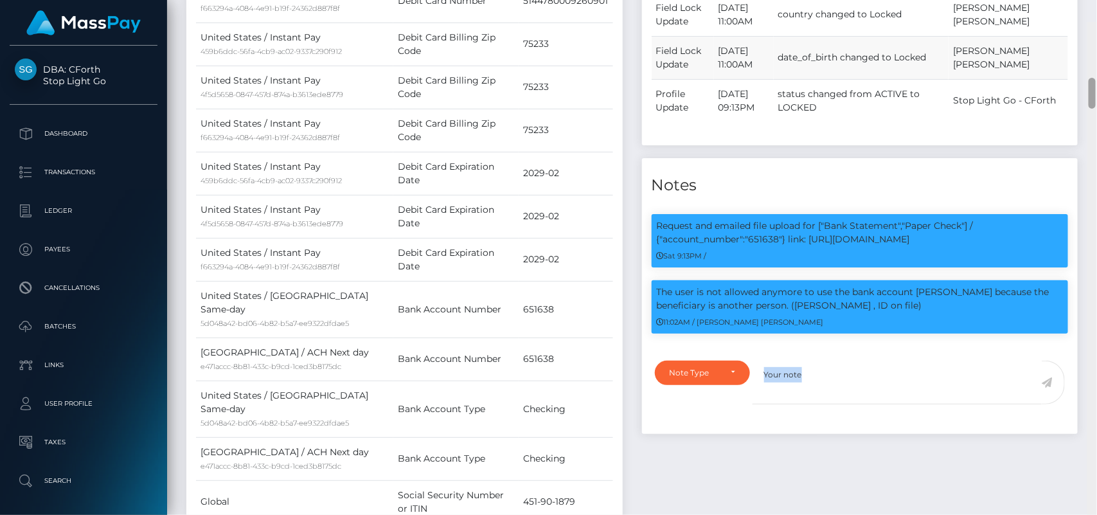
scroll to position [851, 0]
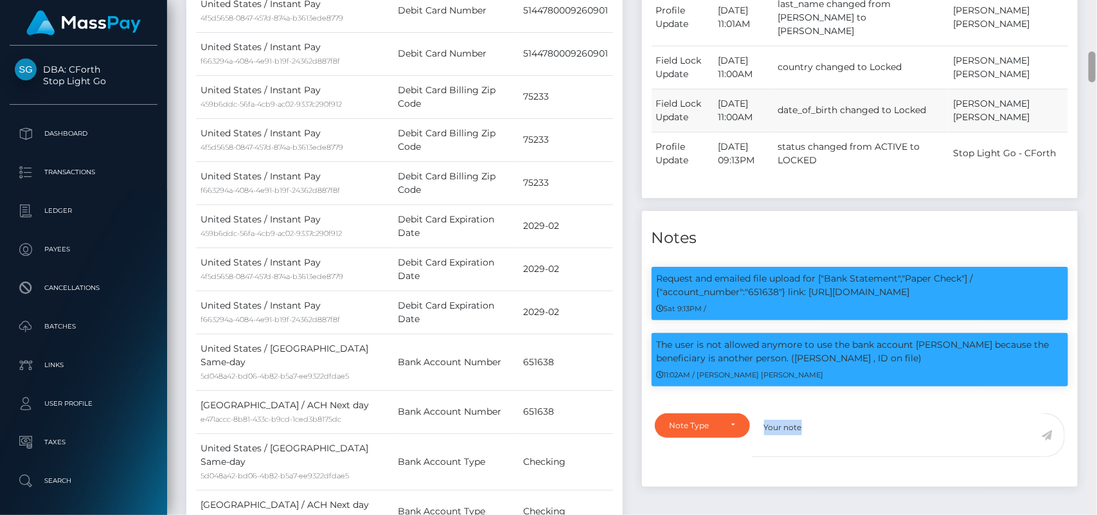
drag, startPoint x: 1091, startPoint y: 425, endPoint x: 1036, endPoint y: 61, distance: 367.8
click at [1036, 61] on div "Customer Profile Loading... Loading..." at bounding box center [632, 257] width 930 height 515
click at [922, 177] on div "Events Type Time Event Changed By" at bounding box center [860, 269] width 456 height 1028
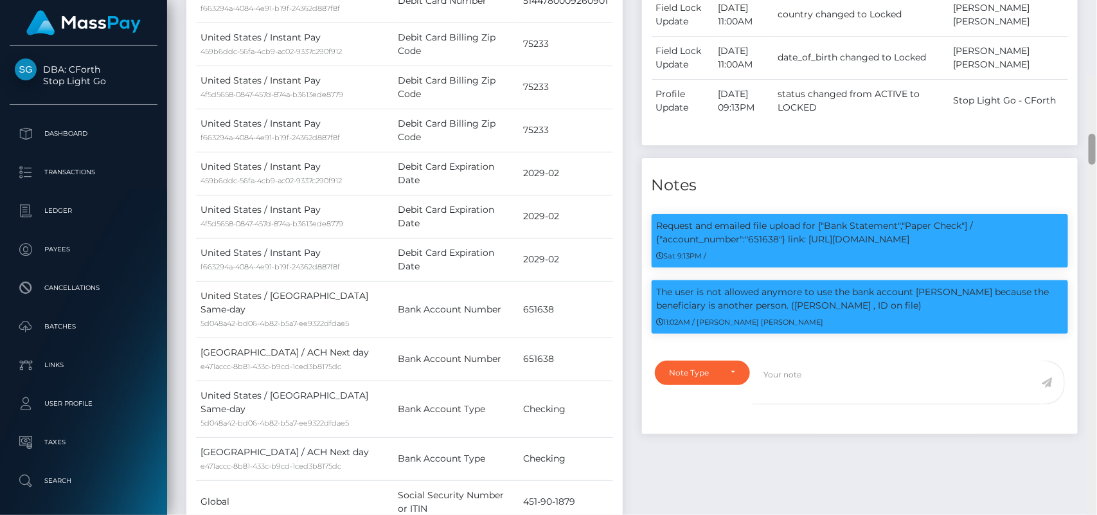
scroll to position [894, 0]
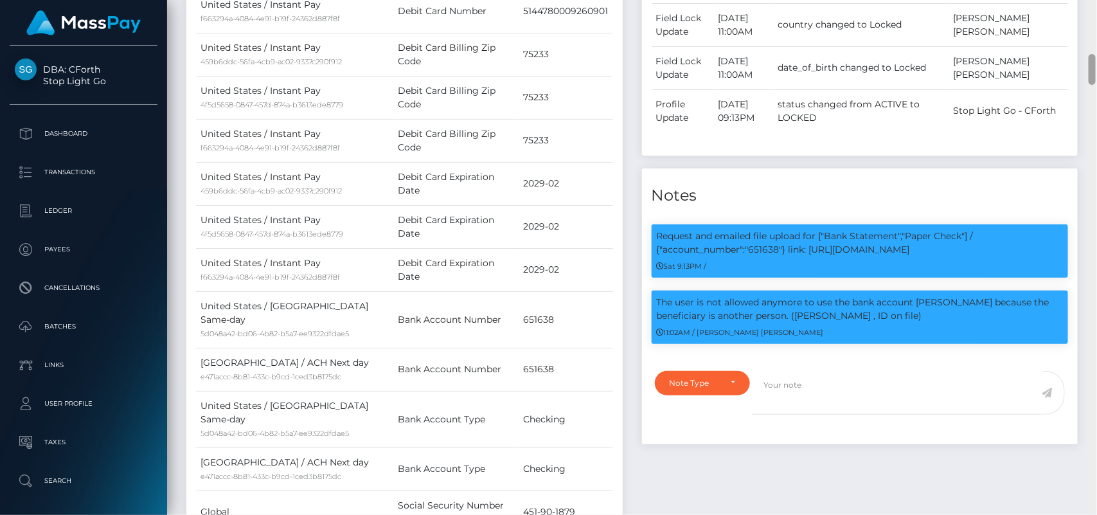
click at [1094, 74] on div at bounding box center [1092, 69] width 7 height 31
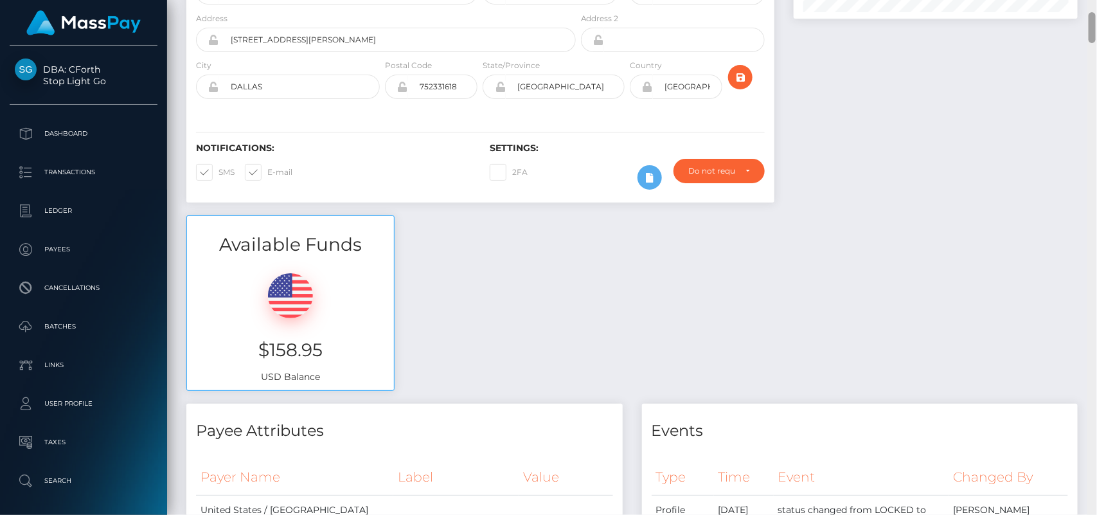
scroll to position [0, 0]
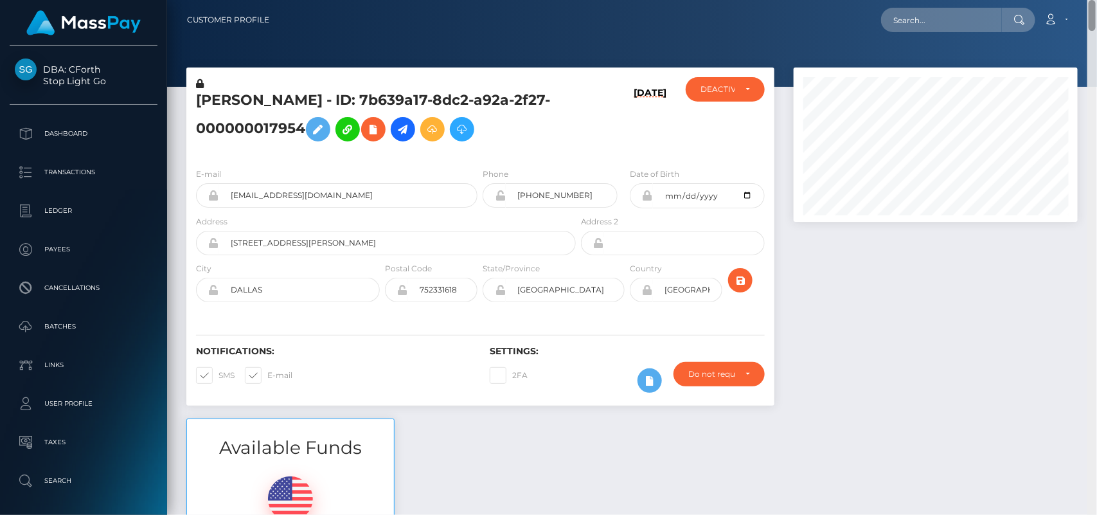
drag, startPoint x: 1094, startPoint y: 74, endPoint x: 1083, endPoint y: -8, distance: 82.9
click at [1083, 0] on html "DBA: CForth Stop Light Go Dashboard Transactions Ledger Payees Links" at bounding box center [548, 257] width 1097 height 515
